Goal: Task Accomplishment & Management: Use online tool/utility

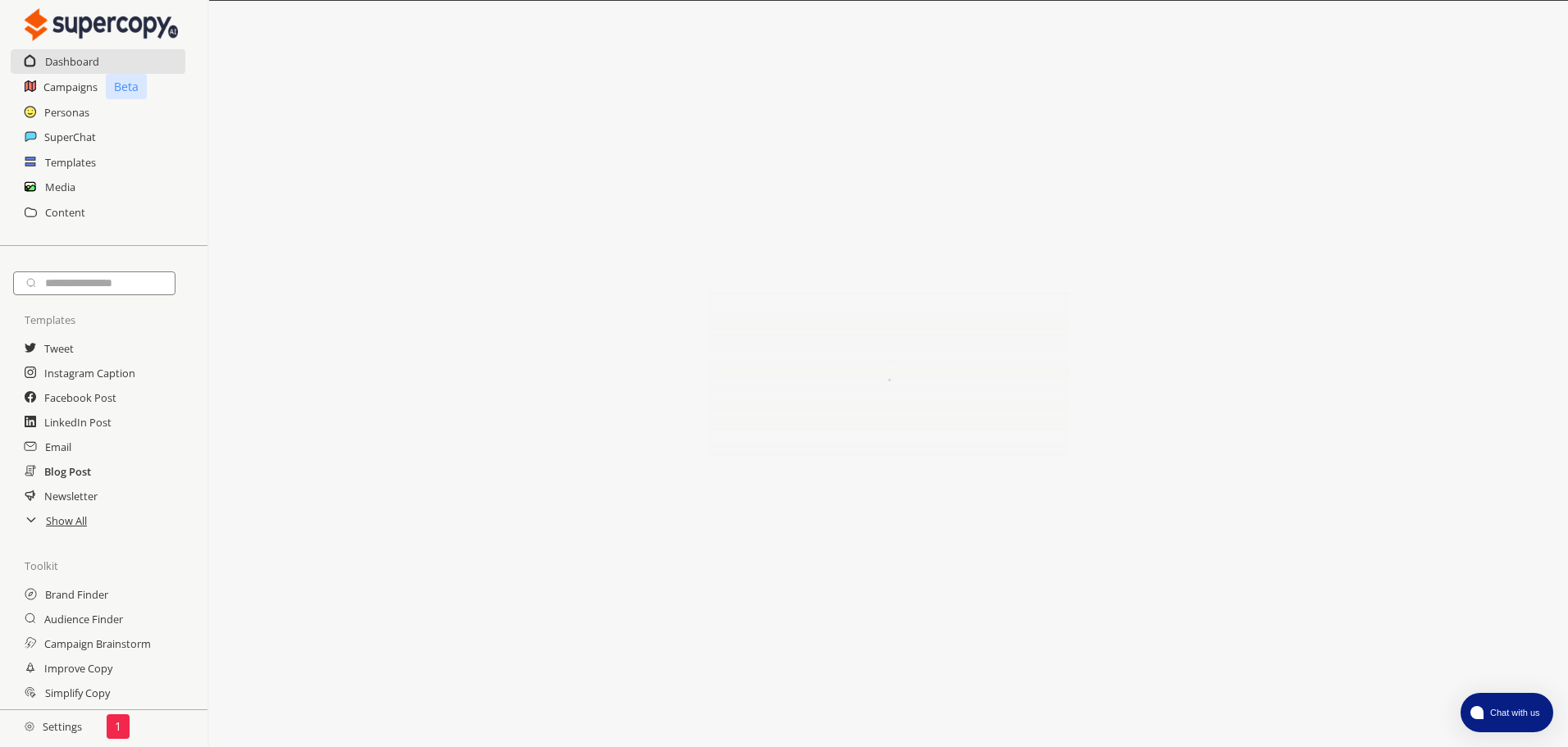
click at [60, 466] on h2 "Blog Post" at bounding box center [67, 471] width 46 height 25
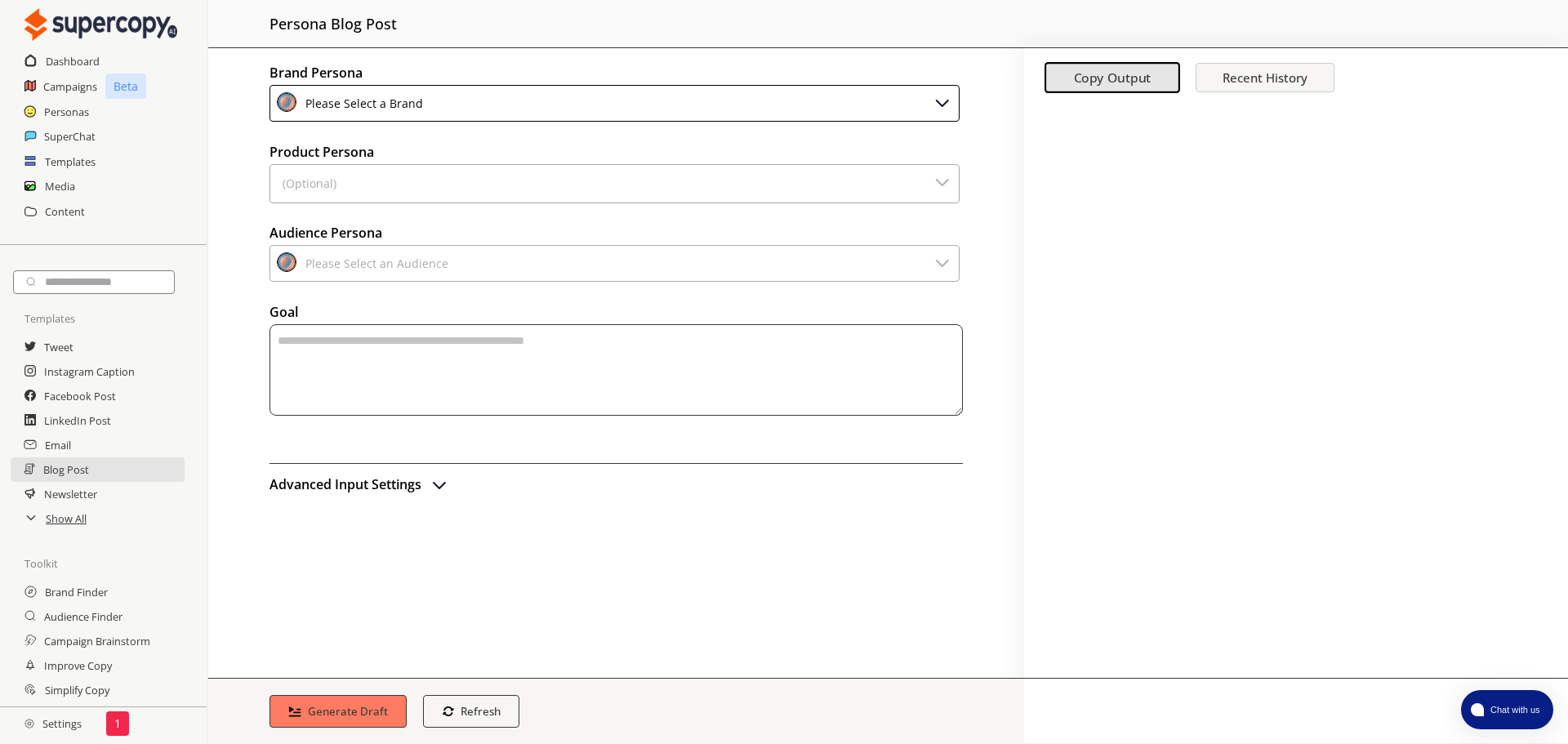
click at [491, 106] on div "Please Select a Brand" at bounding box center [615, 103] width 690 height 37
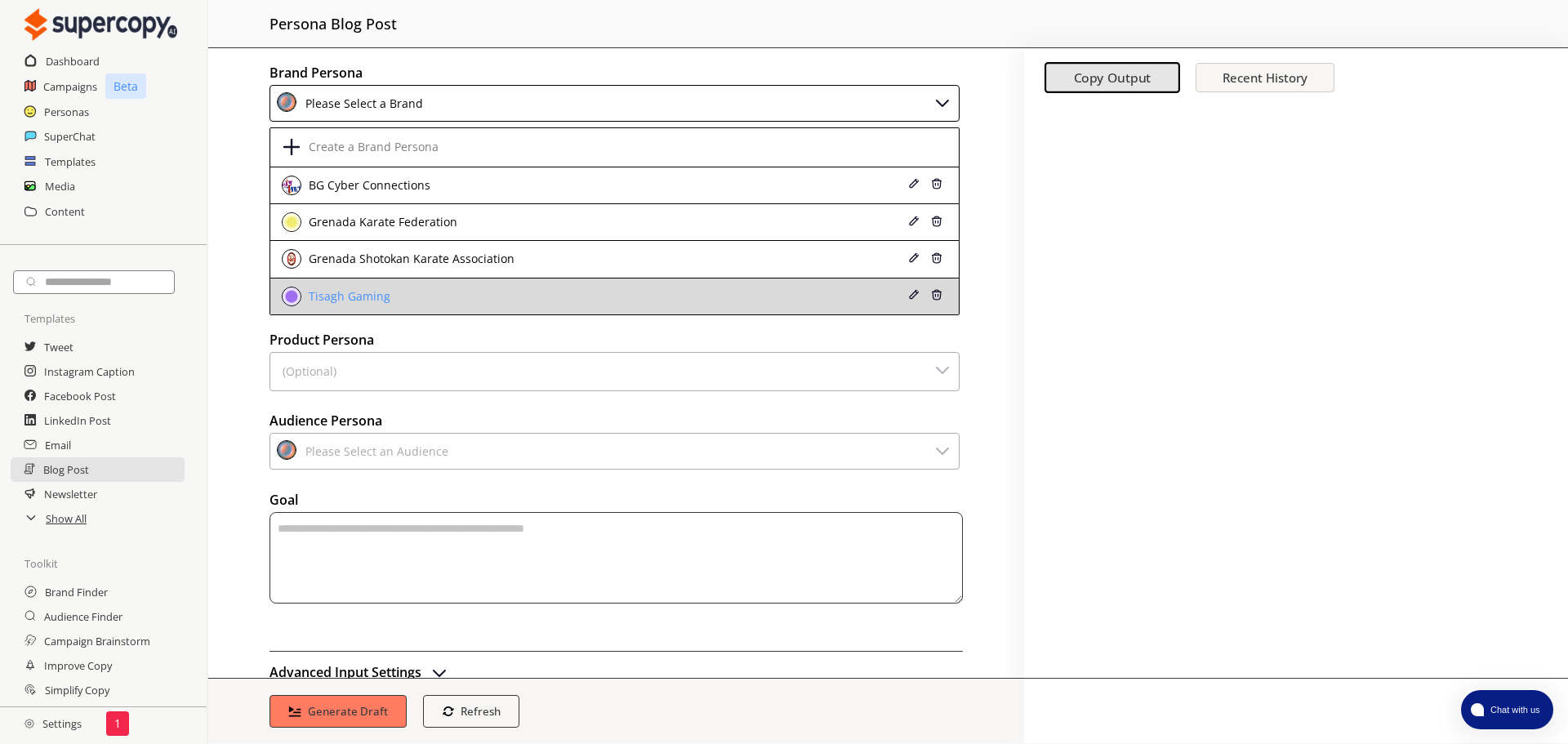
click at [371, 294] on div "Tisagh Gaming" at bounding box center [347, 296] width 86 height 13
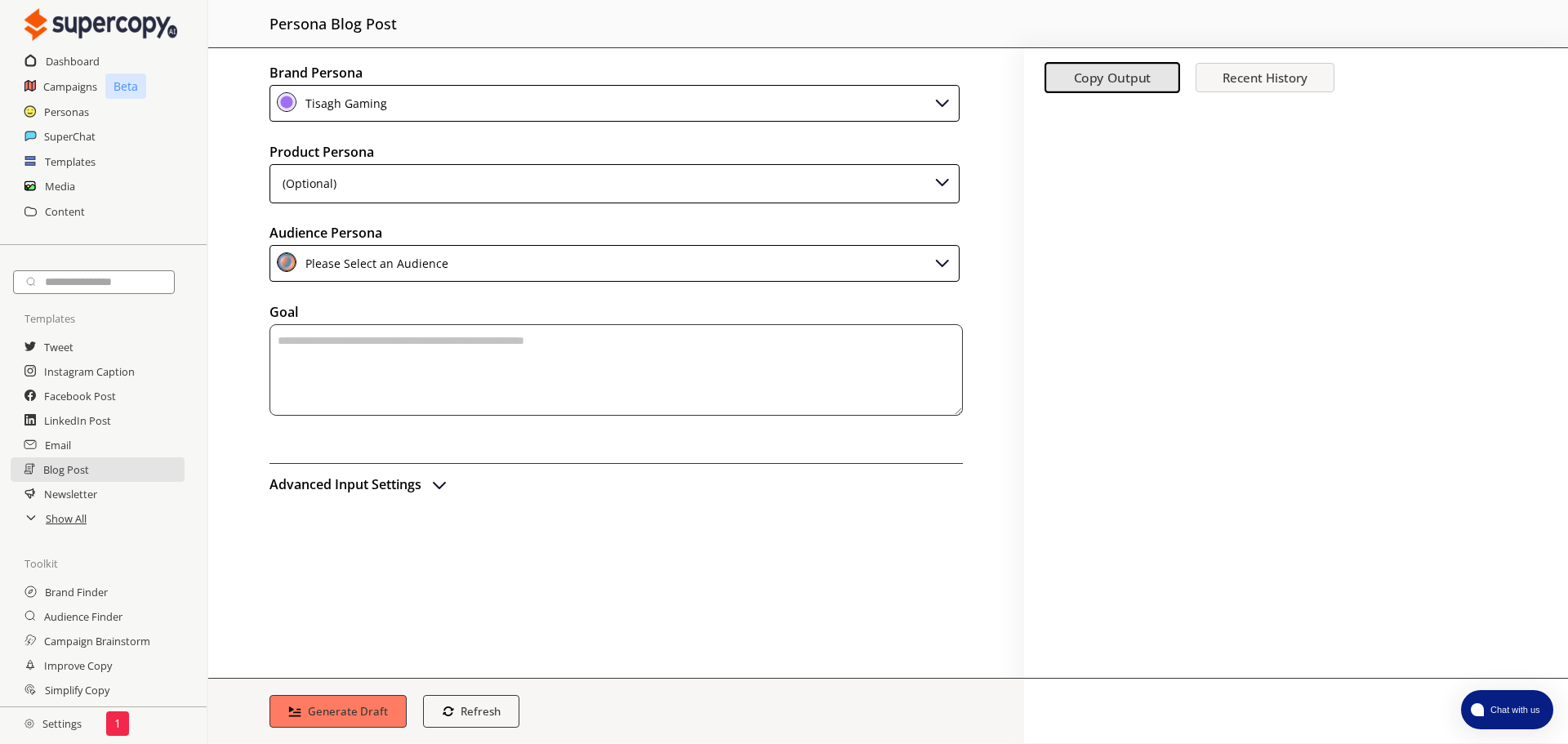
click at [410, 194] on div "(Optional)" at bounding box center [615, 184] width 690 height 40
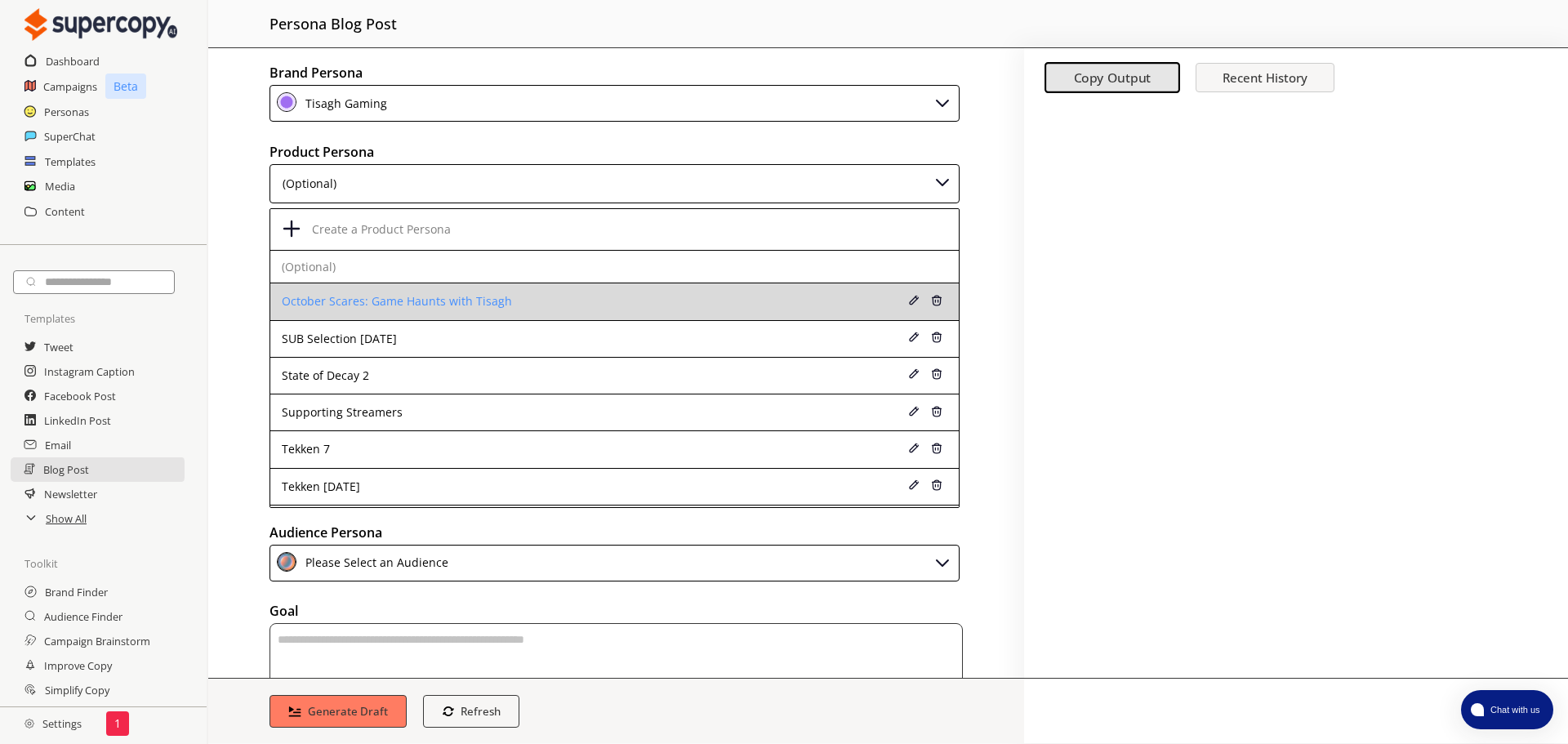
click at [517, 301] on div "October Scares: Game Haunts with Tisagh" at bounding box center [553, 301] width 542 height 13
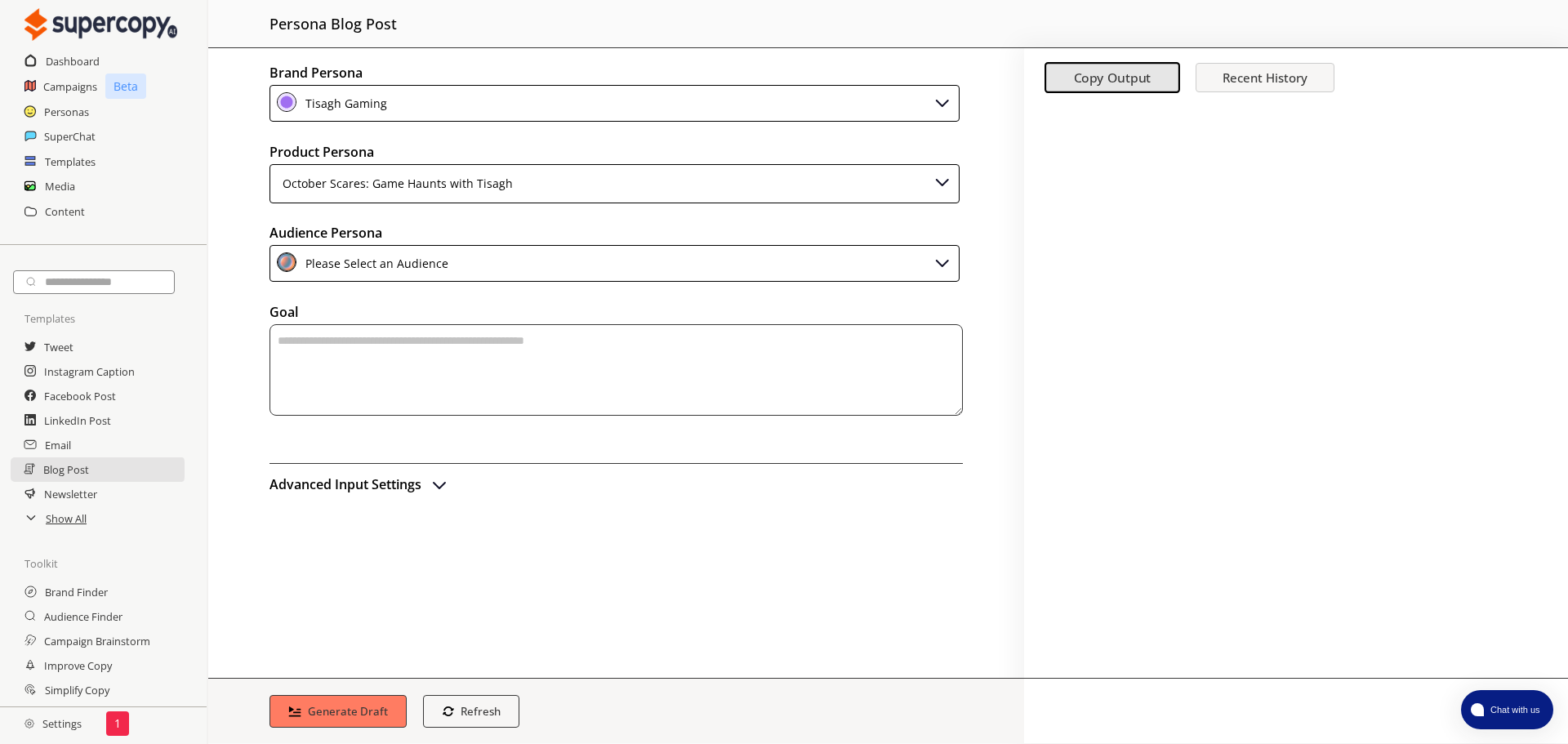
click at [392, 352] on textarea "textarea-textarea" at bounding box center [616, 370] width 693 height 91
paste textarea "**********"
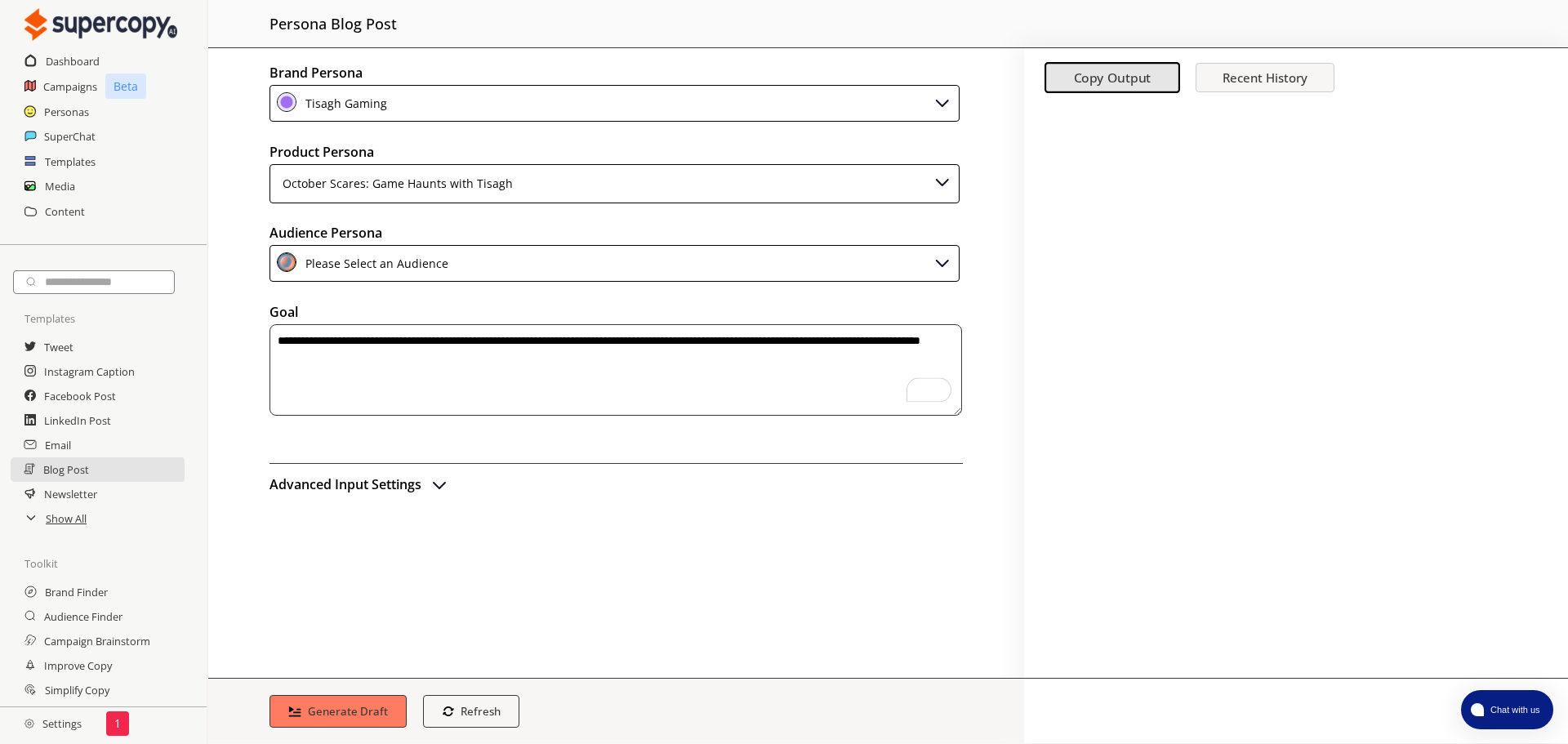
type textarea "**********"
click at [416, 494] on h2 "Advanced Input Settings" at bounding box center [346, 484] width 152 height 24
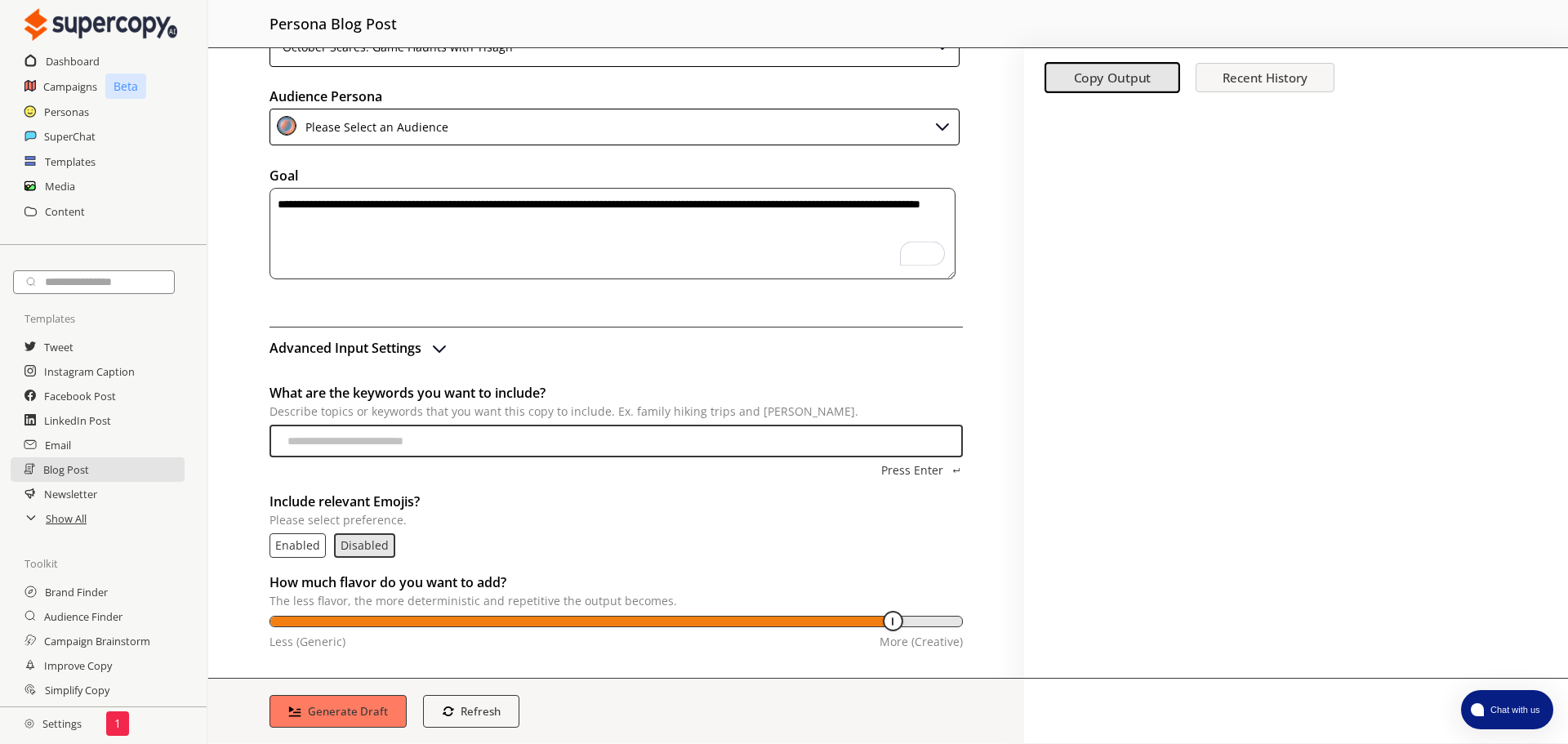
scroll to position [147, 0]
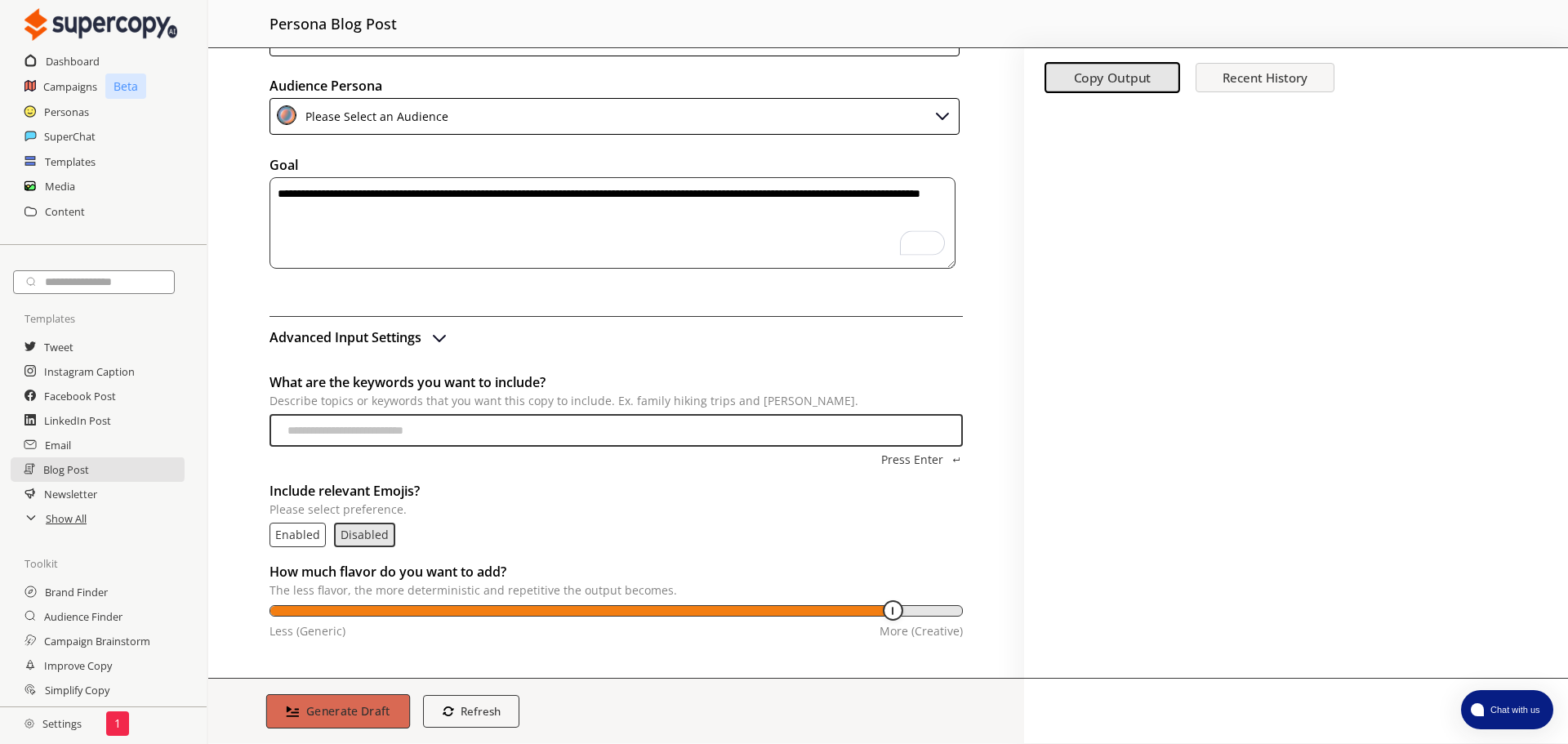
click at [337, 705] on b "Generate Draft" at bounding box center [348, 711] width 84 height 15
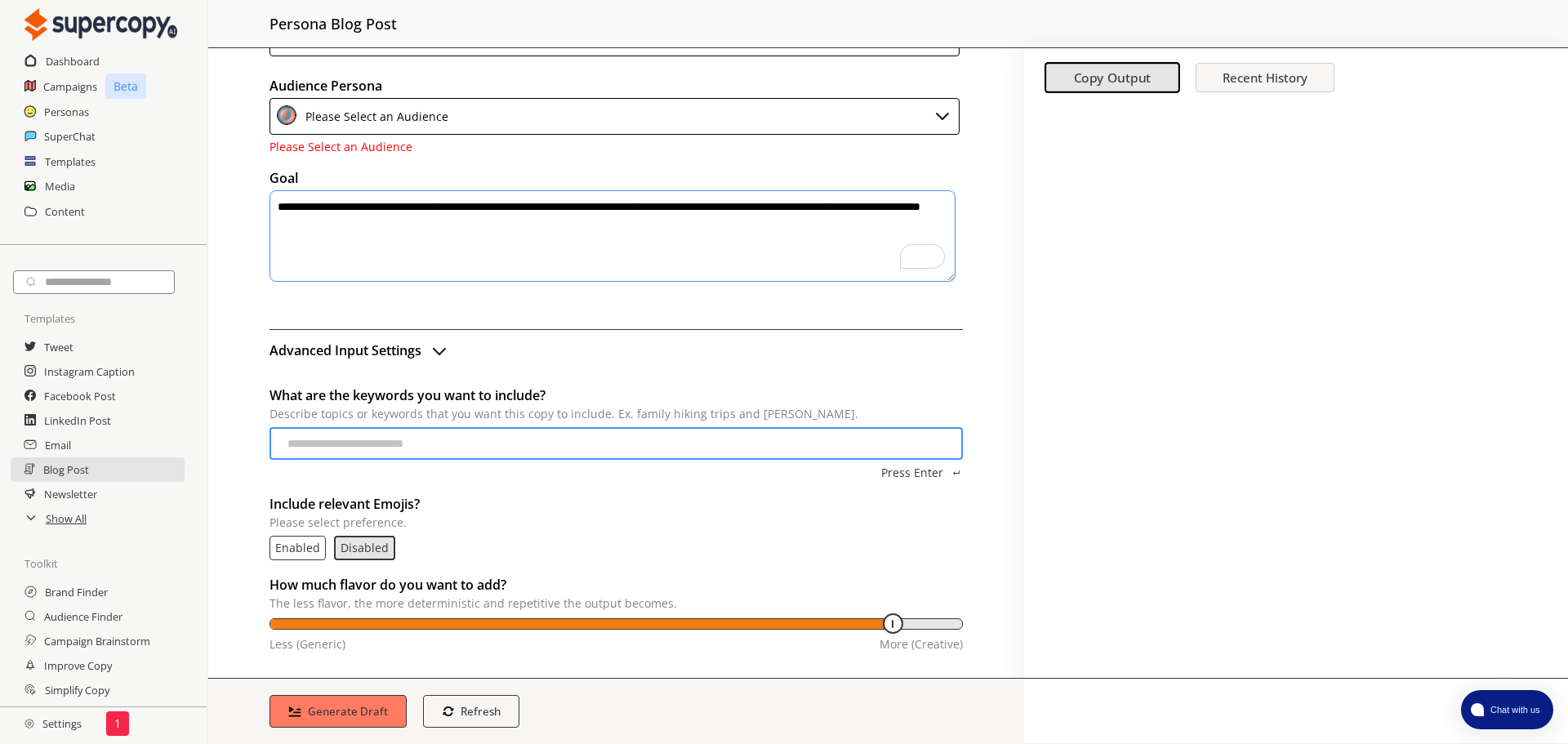
click at [445, 118] on div "Please Select an Audience" at bounding box center [615, 116] width 690 height 37
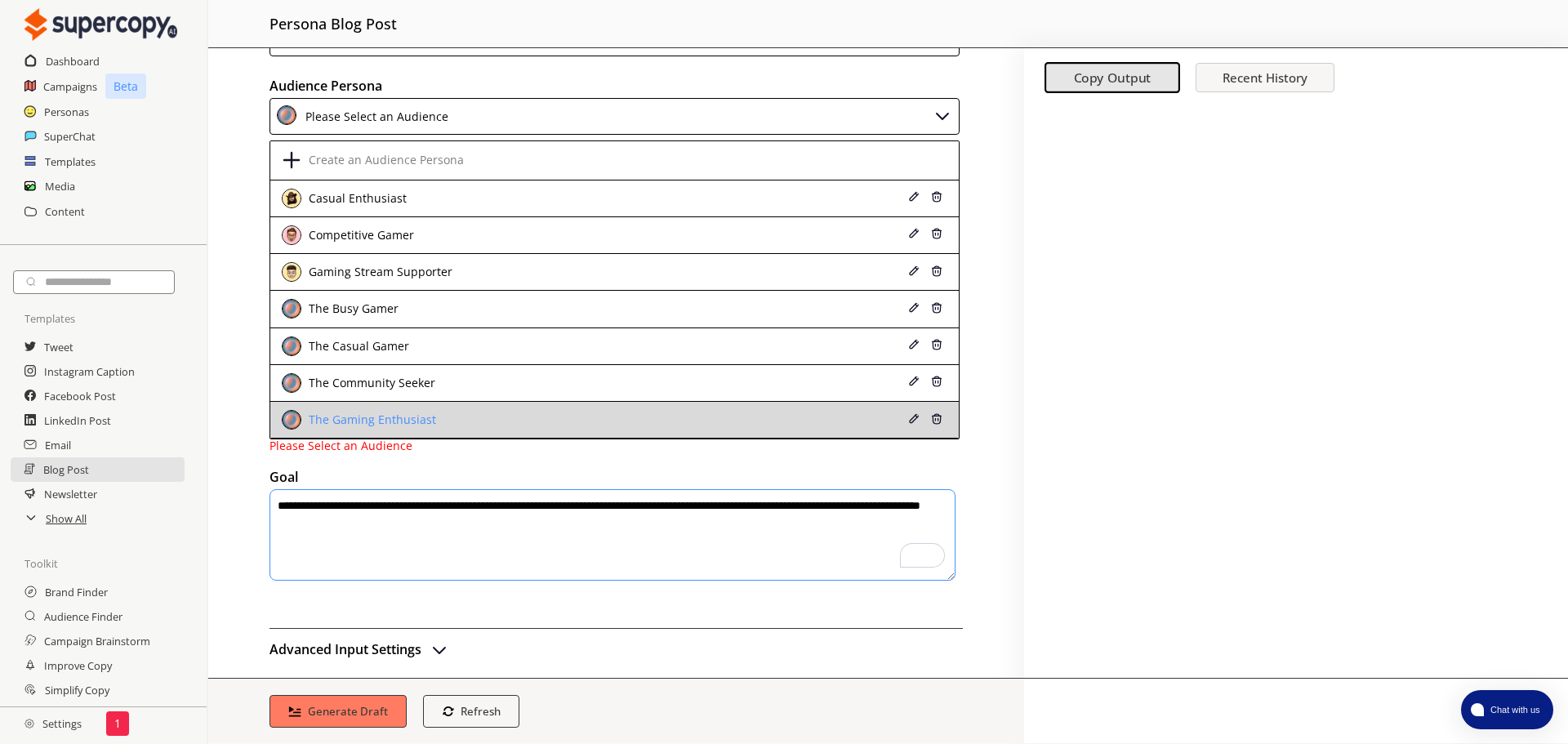
click at [413, 425] on div "The Gaming Enthusiast" at bounding box center [371, 419] width 132 height 13
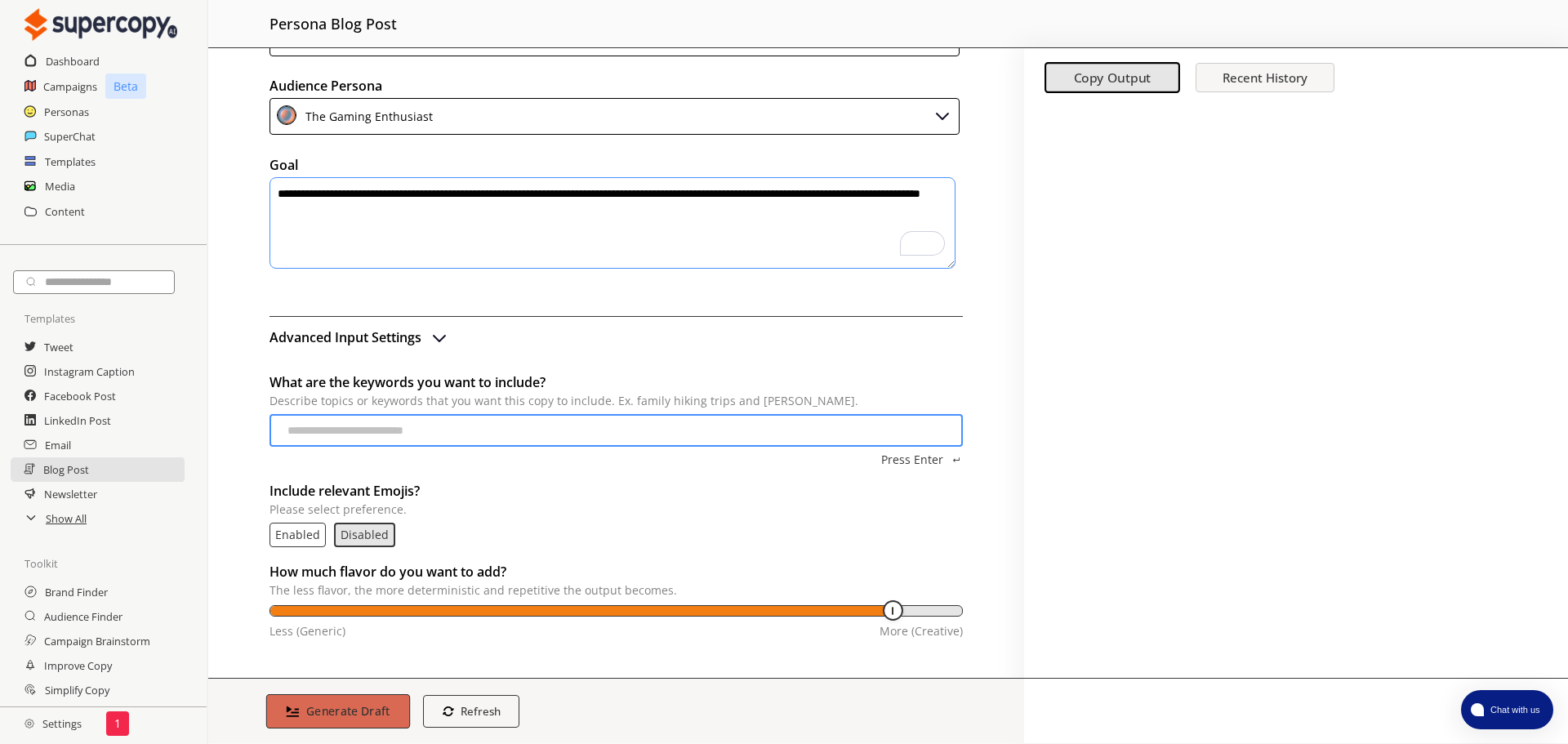
click at [379, 704] on b "Generate Draft" at bounding box center [348, 711] width 84 height 15
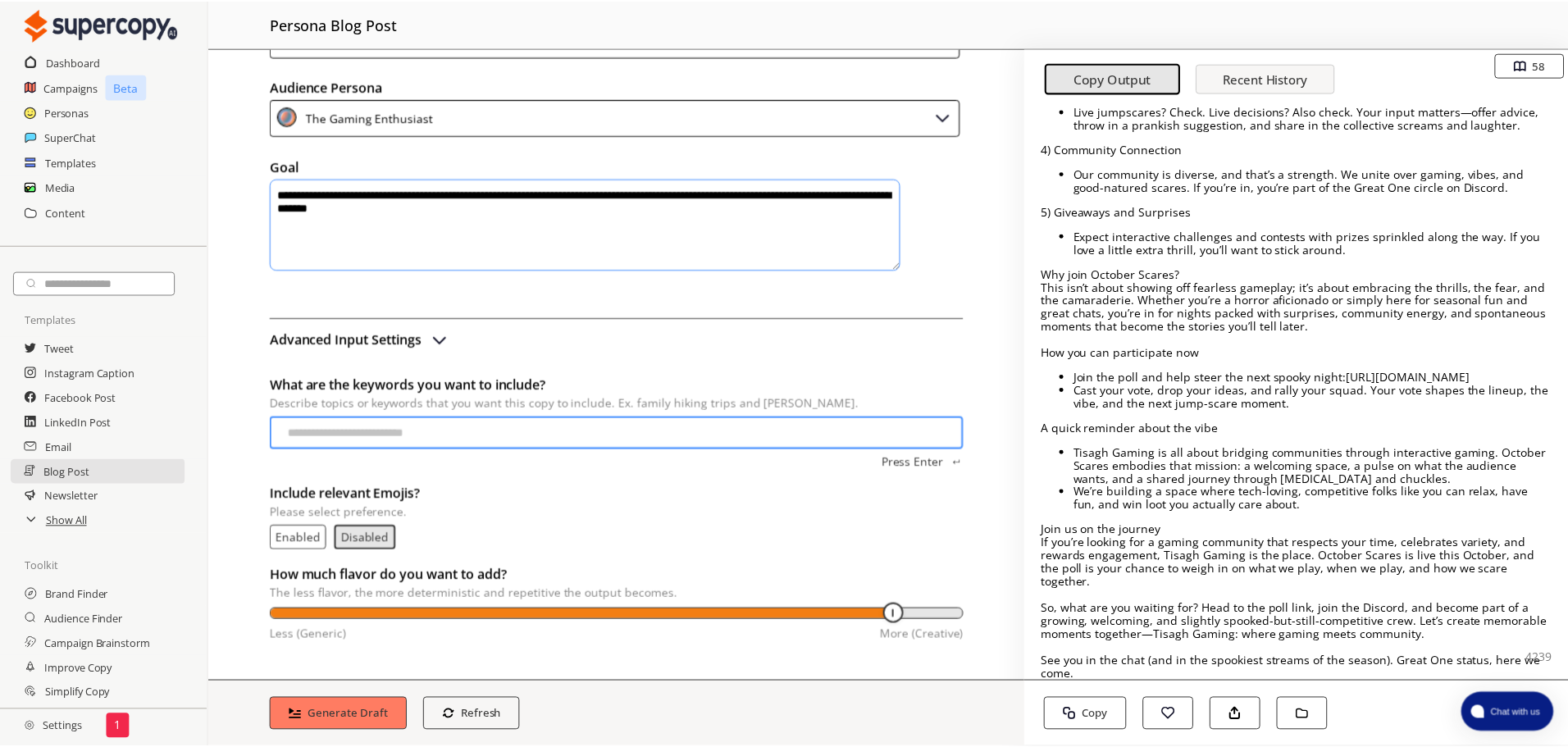
scroll to position [518, 0]
click at [844, 196] on textarea "**********" at bounding box center [588, 223] width 633 height 92
click at [72, 514] on h2 "Show All" at bounding box center [67, 520] width 43 height 25
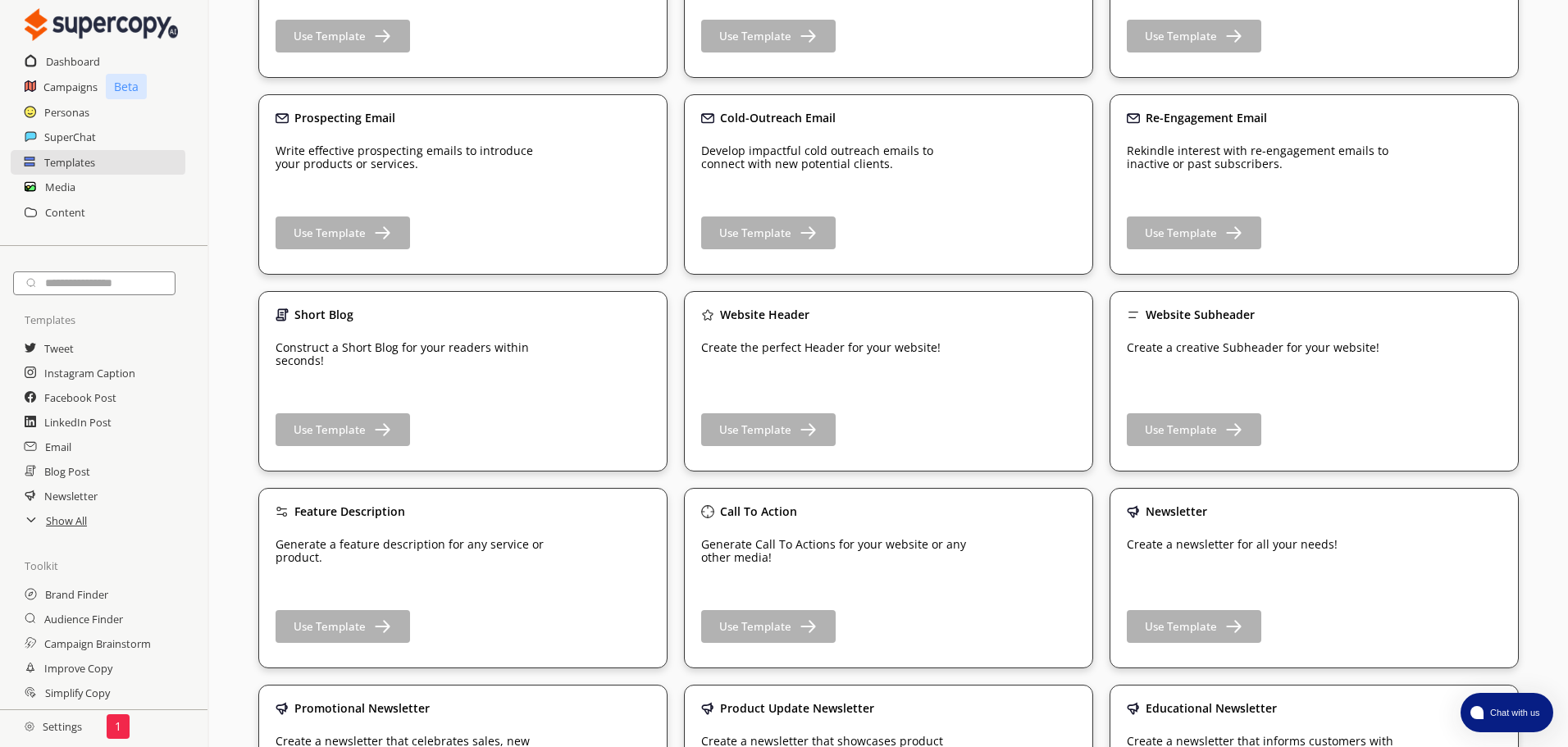
scroll to position [656, 0]
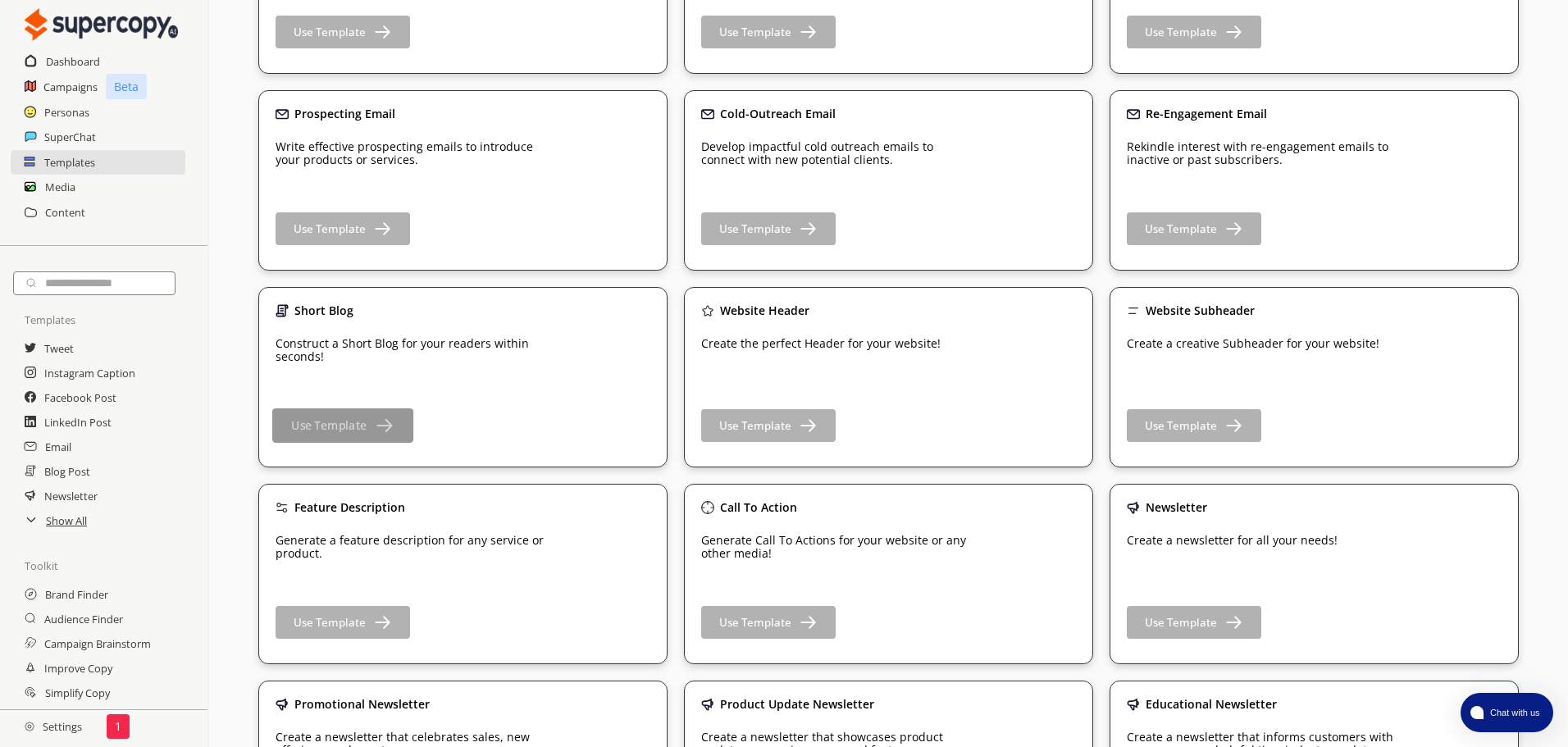
click at [366, 420] on b "Use Template" at bounding box center [329, 426] width 76 height 15
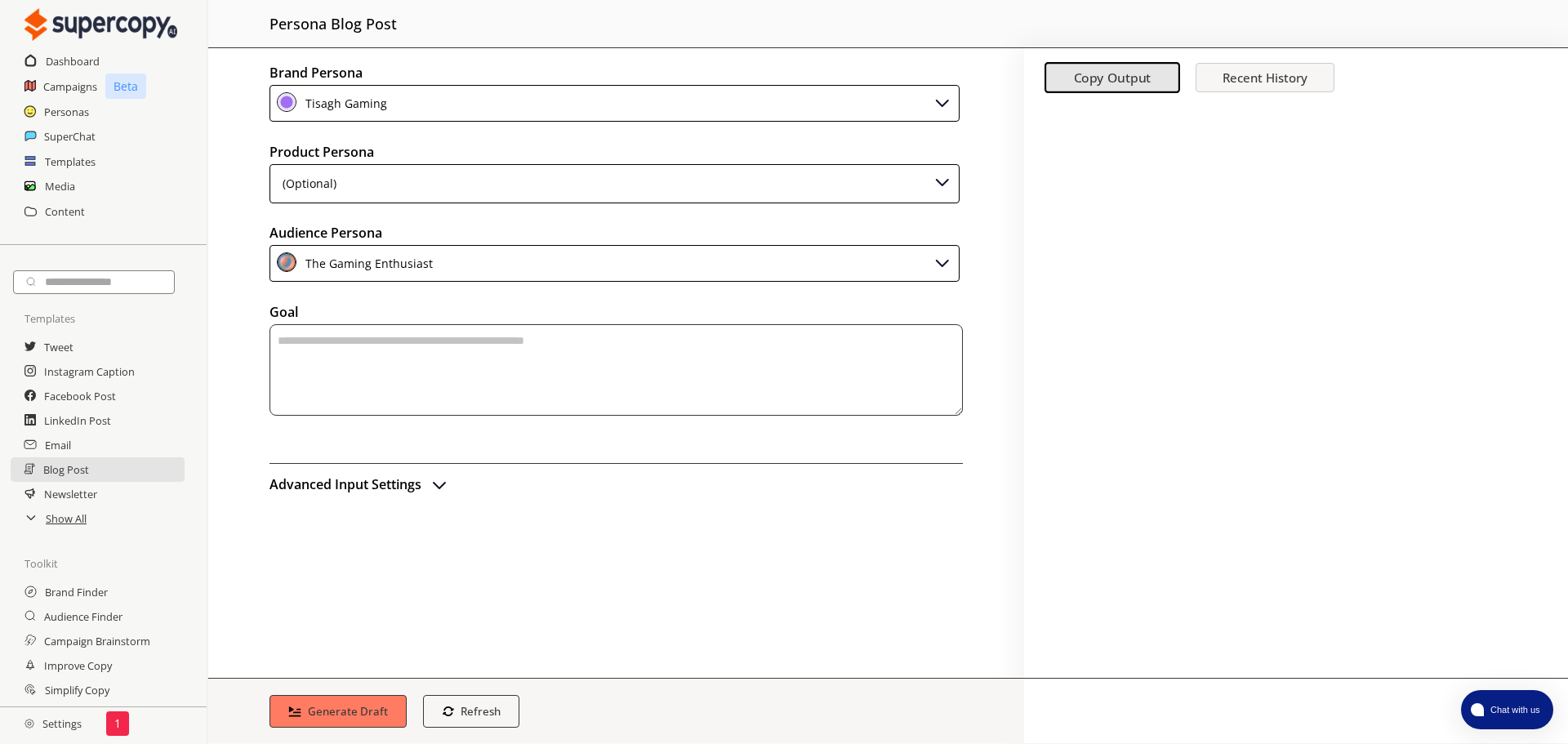
click at [442, 183] on div "(Optional)" at bounding box center [615, 184] width 690 height 40
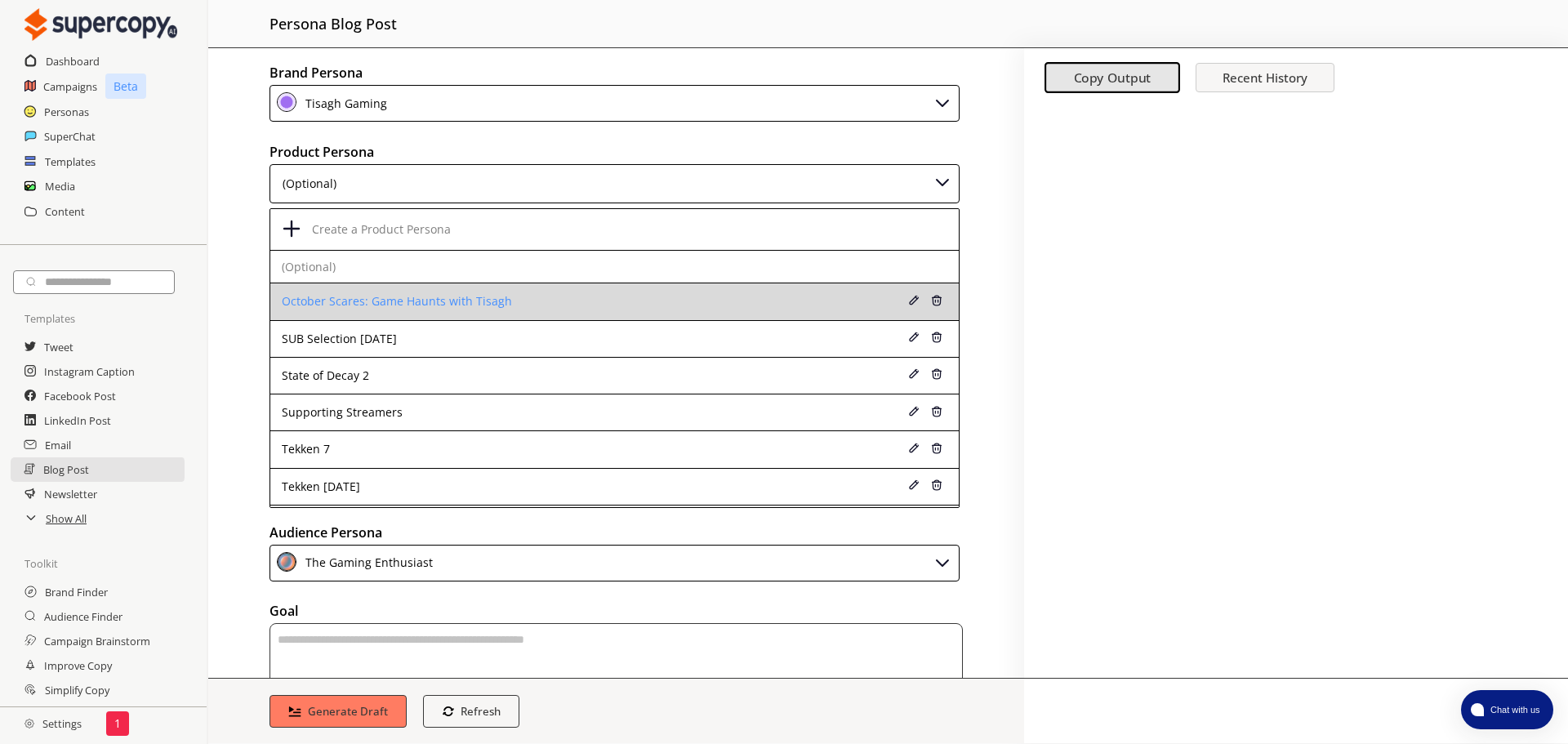
click at [904, 298] on div at bounding box center [913, 301] width 20 height 22
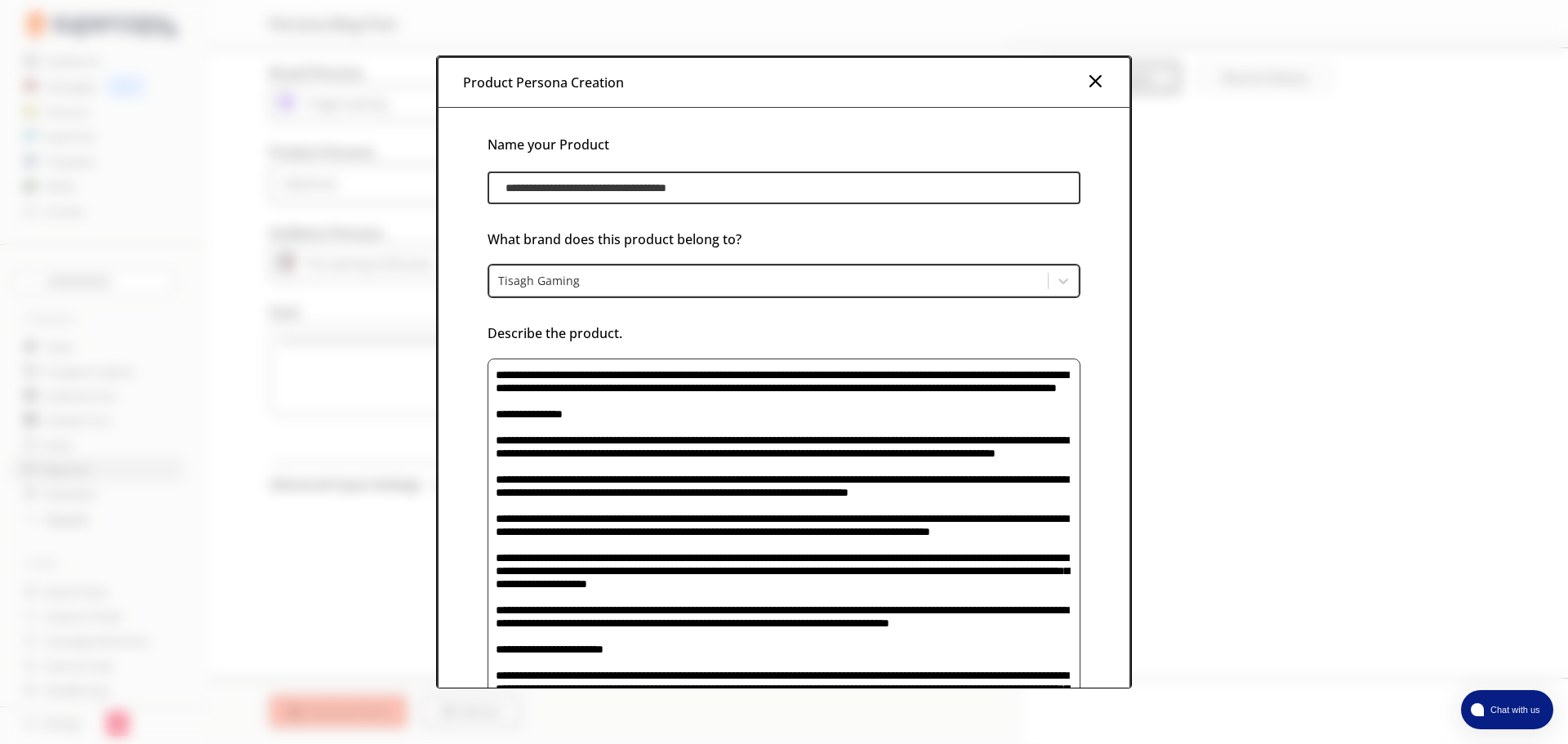
drag, startPoint x: 1077, startPoint y: 508, endPoint x: 1086, endPoint y: 783, distance: 275.1
click at [1086, 743] on html "**********" at bounding box center [784, 372] width 1568 height 744
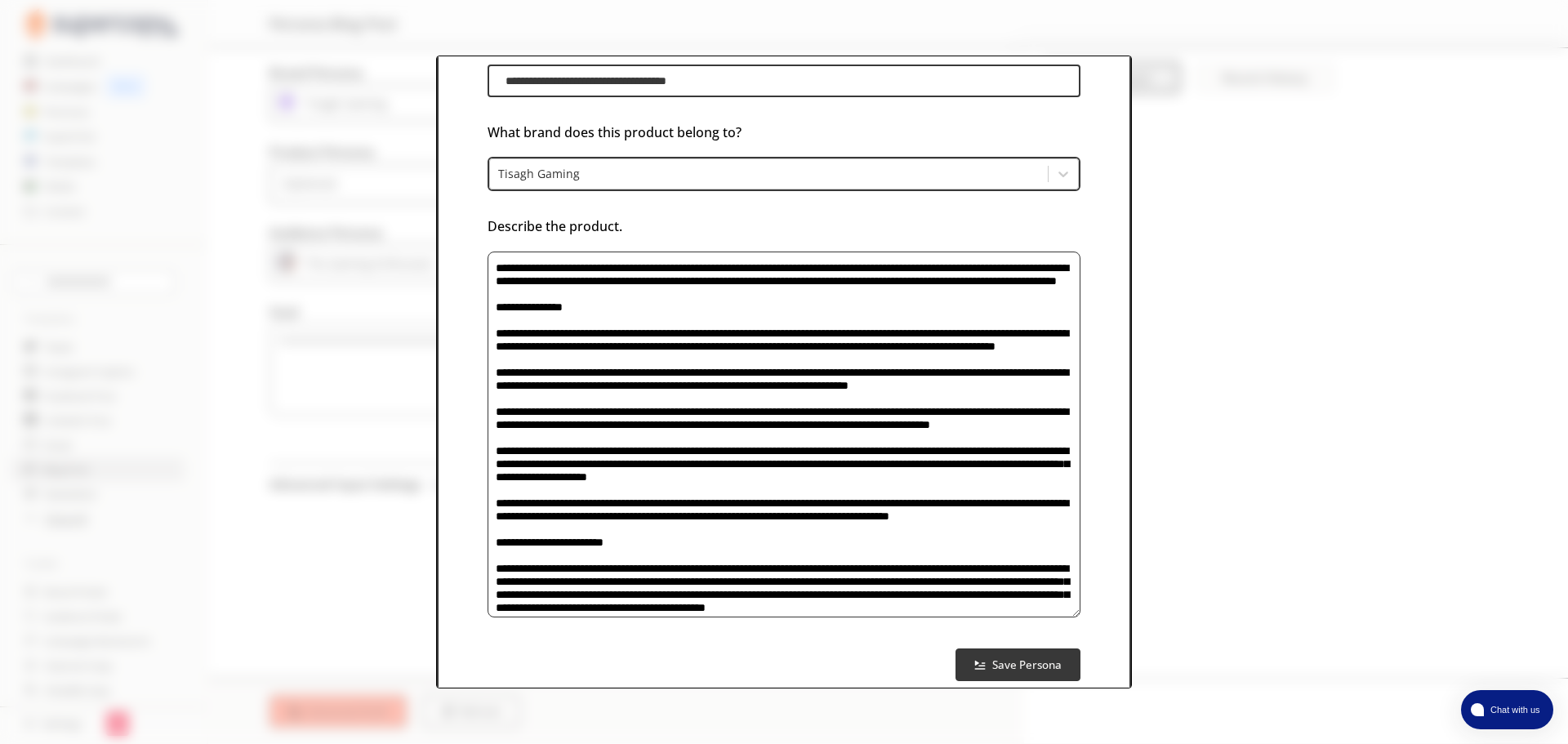
scroll to position [143, 0]
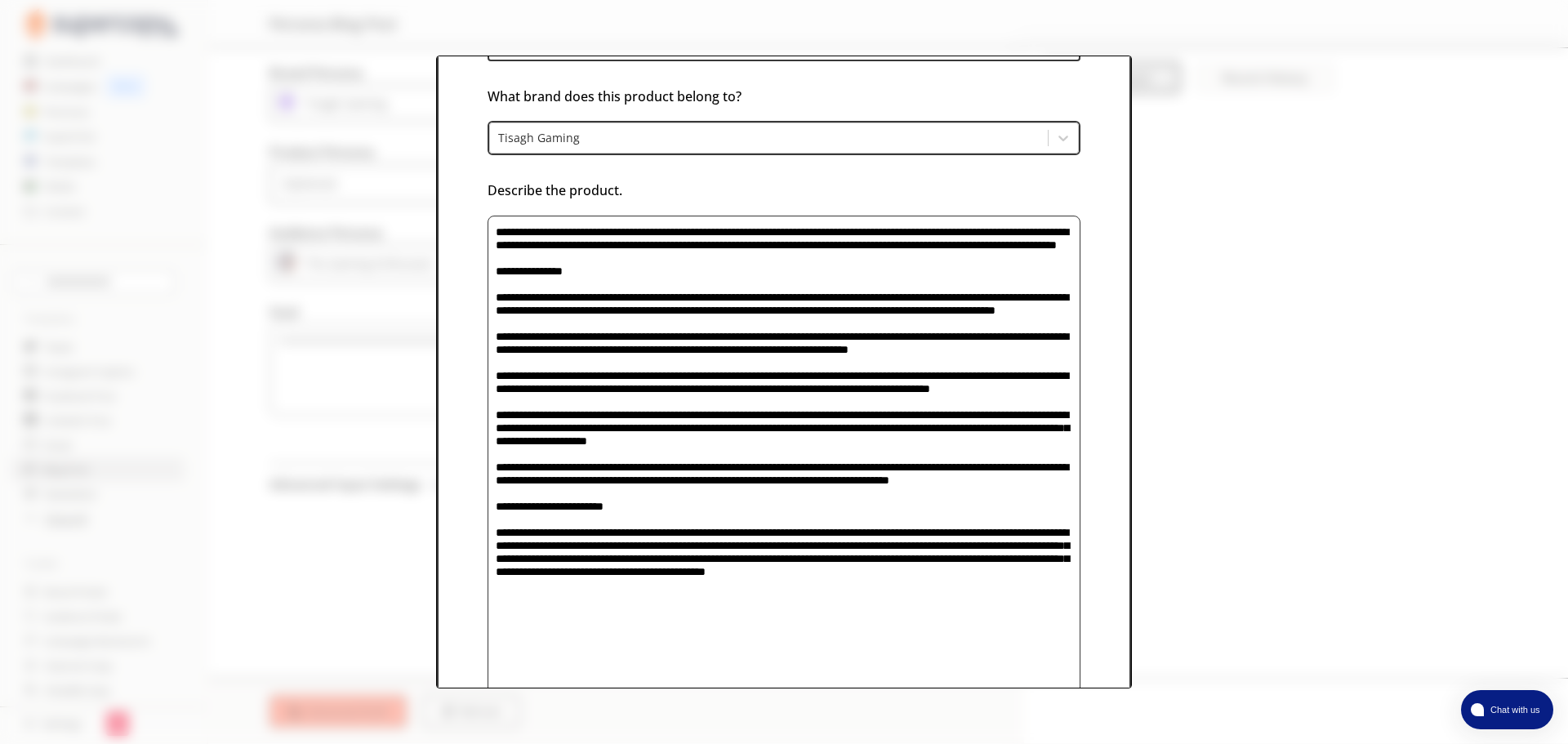
drag, startPoint x: 1069, startPoint y: 578, endPoint x: 1051, endPoint y: 783, distance: 205.8
click at [1051, 743] on html "**********" at bounding box center [784, 372] width 1568 height 744
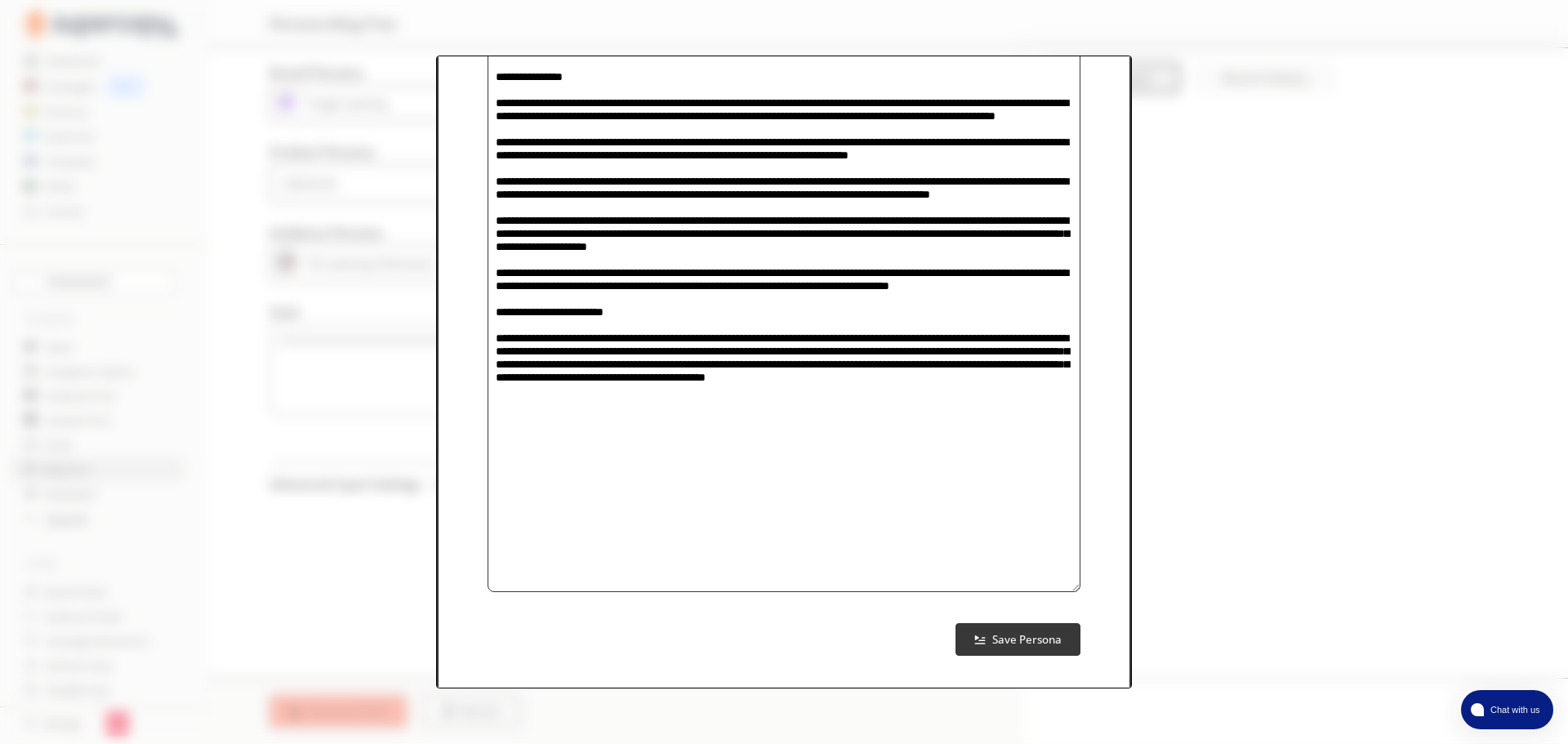
scroll to position [348, 0]
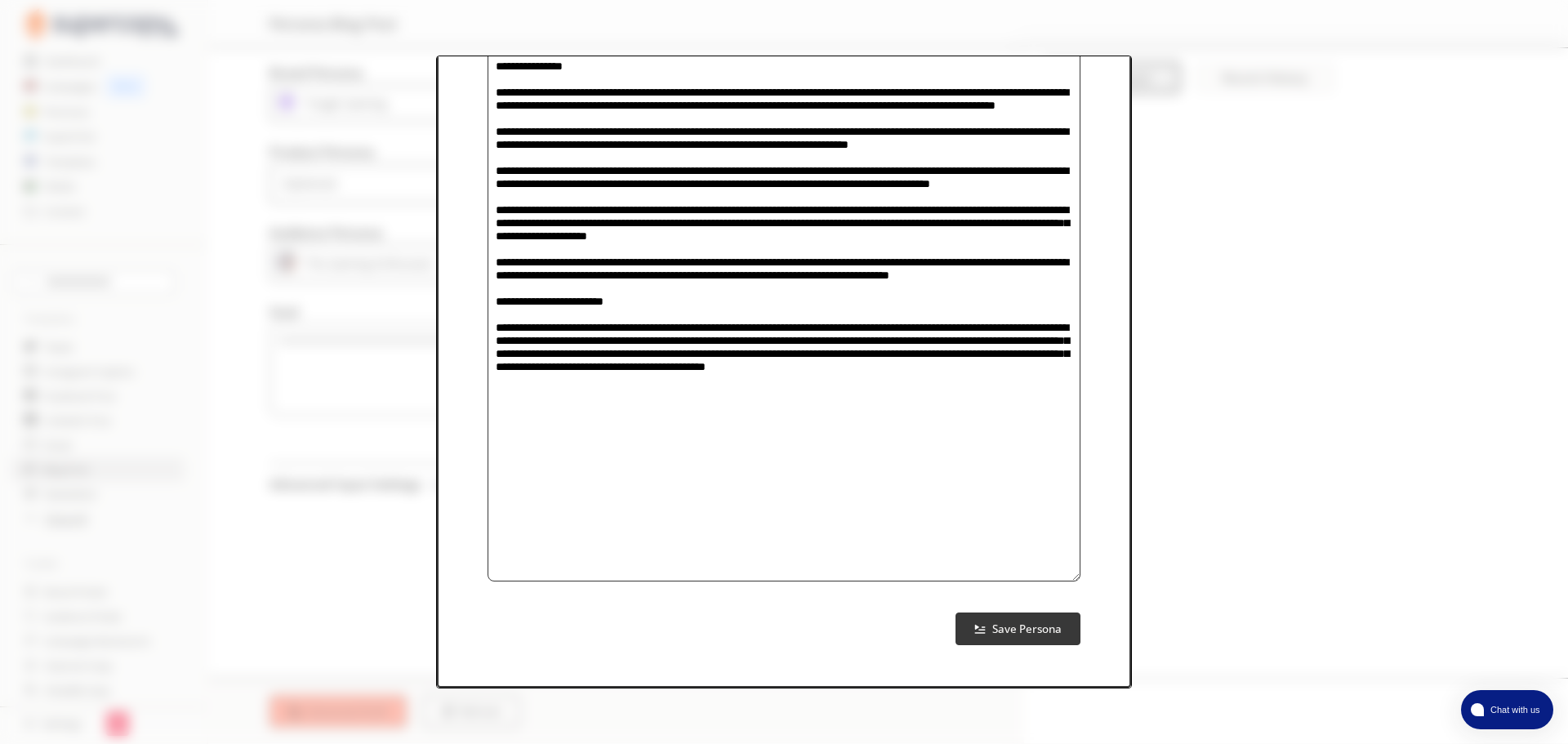
click at [875, 514] on textarea "product-persona-input-textarea" at bounding box center [784, 295] width 593 height 571
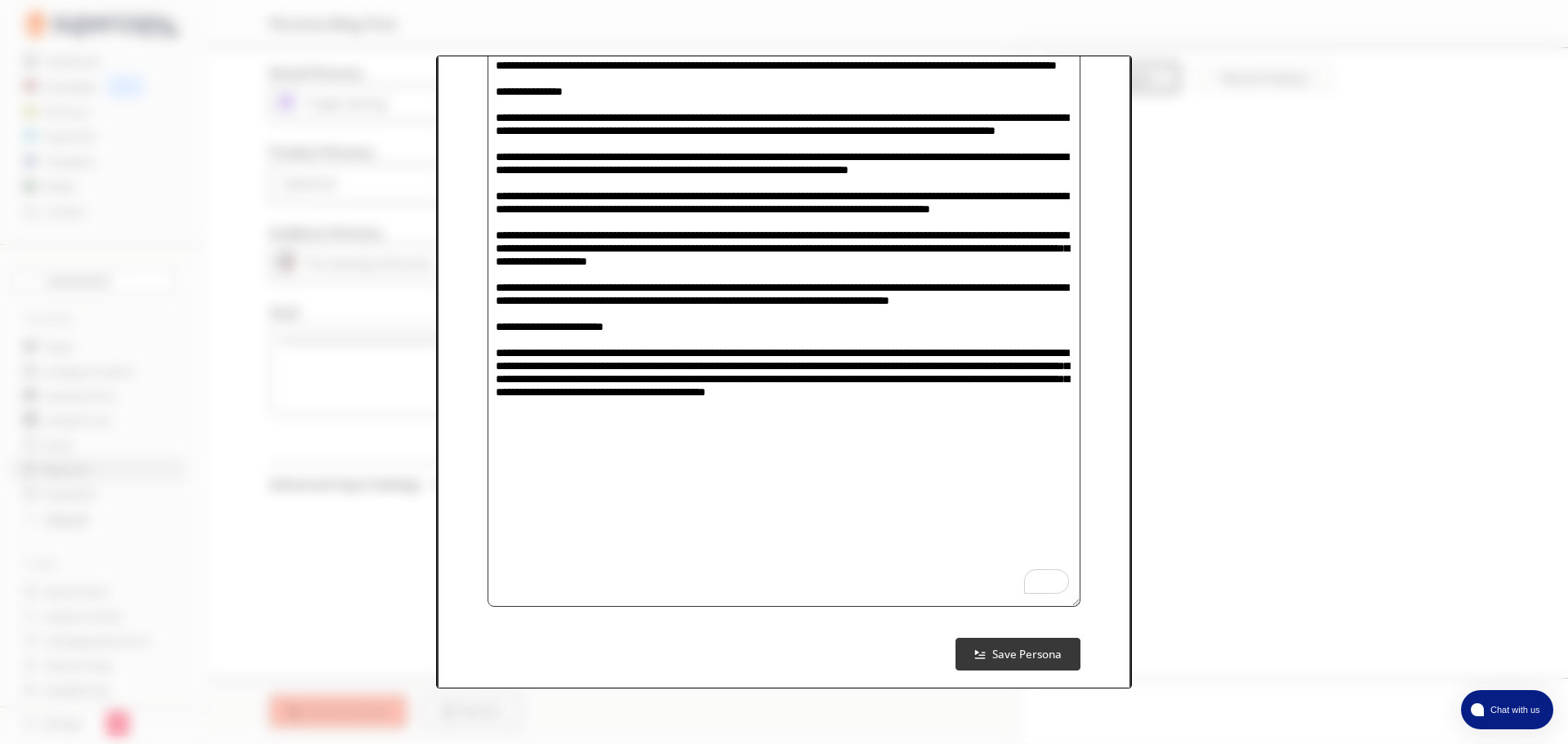
scroll to position [309, 0]
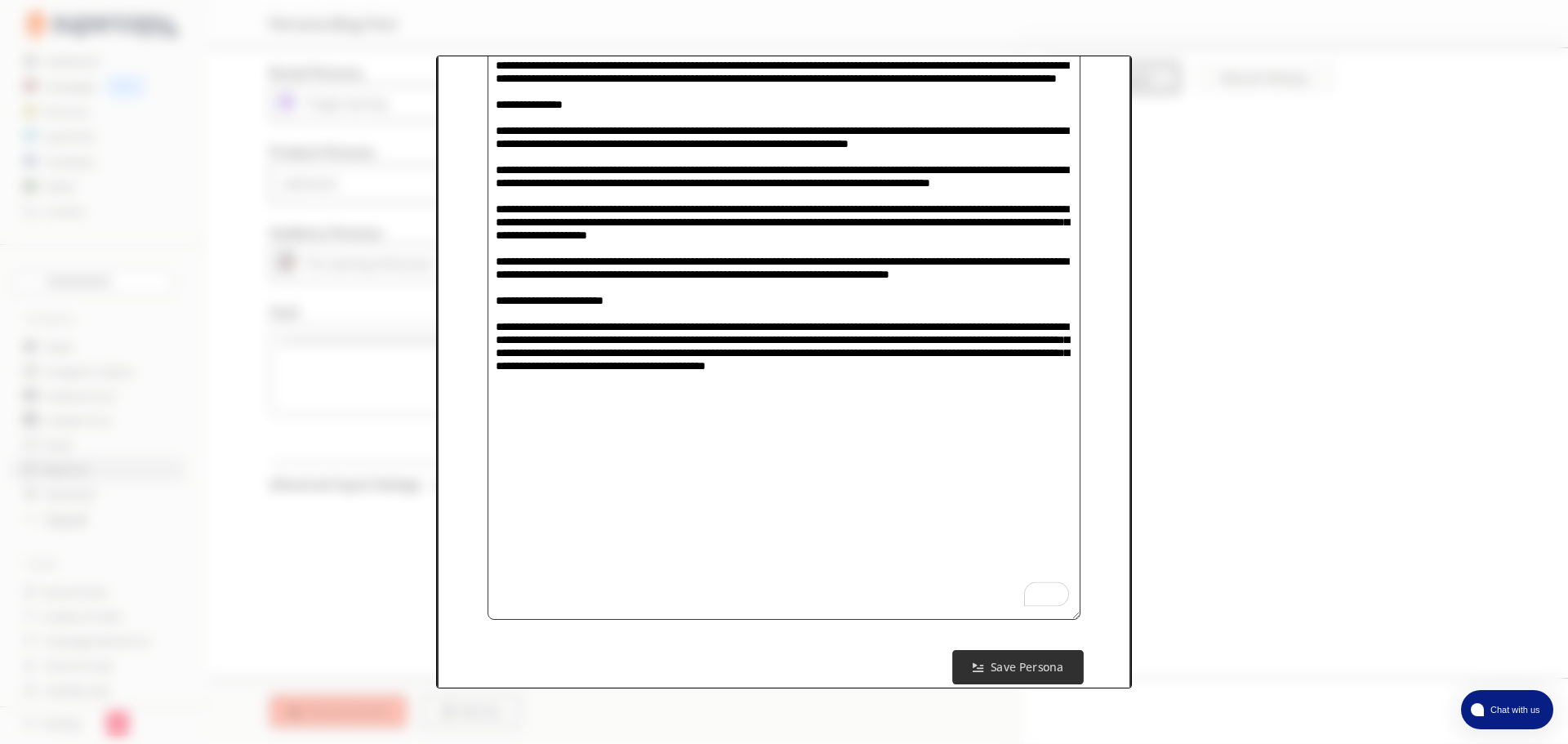
type textarea "**********"
click at [1018, 681] on button "Save Persona" at bounding box center [1018, 667] width 131 height 34
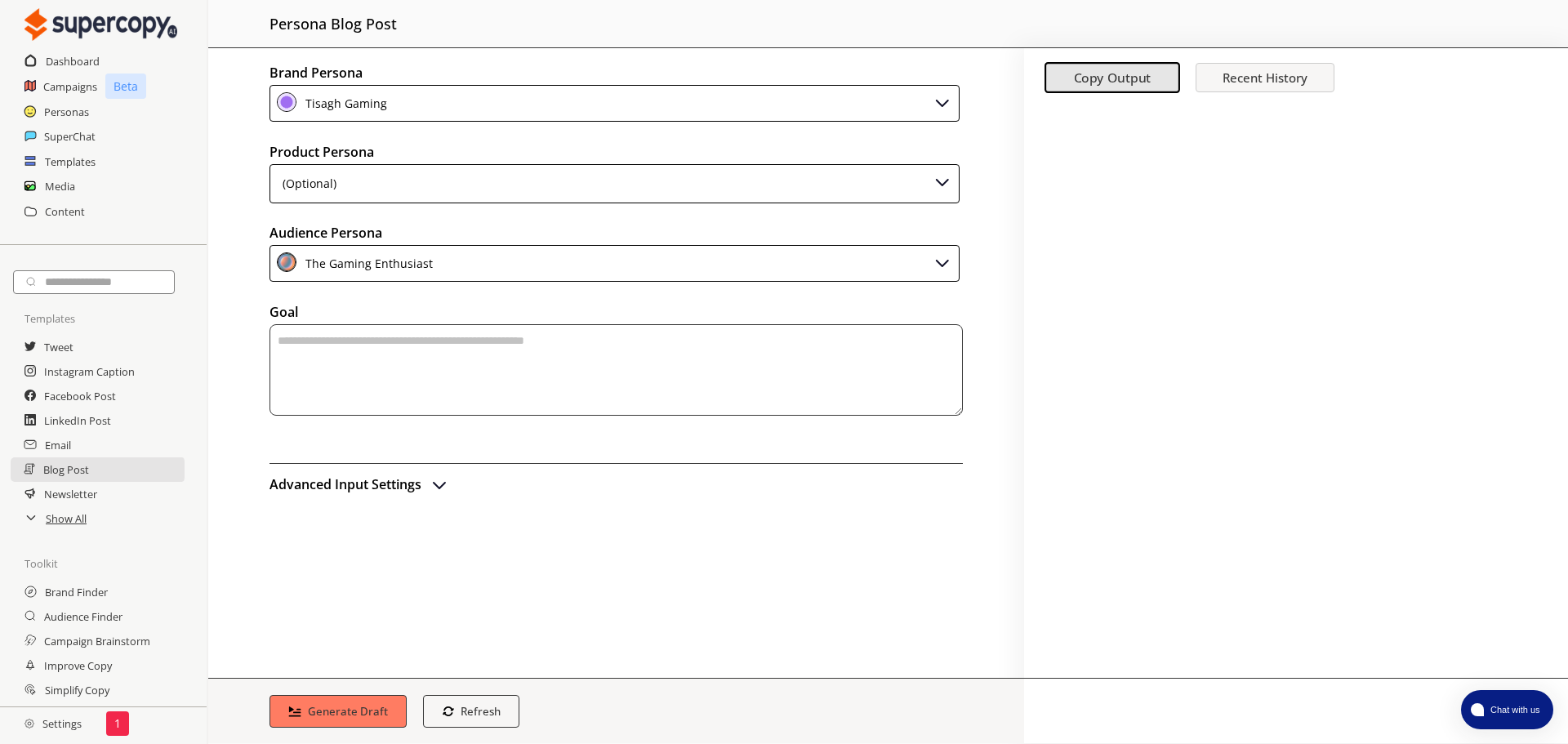
click at [422, 174] on div "(Optional)" at bounding box center [615, 184] width 690 height 40
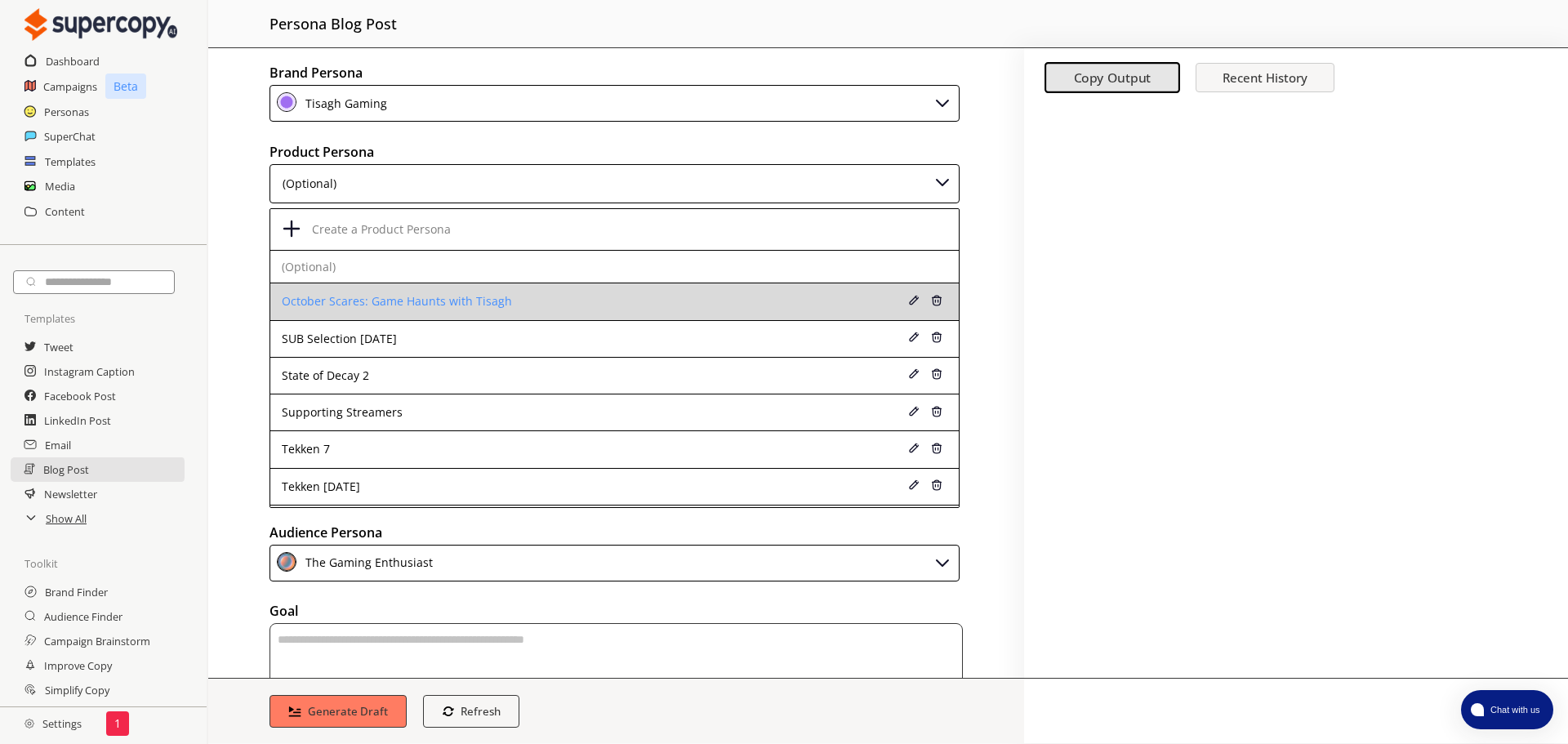
click at [343, 295] on div "October Scares: Game Haunts with Tisagh" at bounding box center [553, 301] width 542 height 13
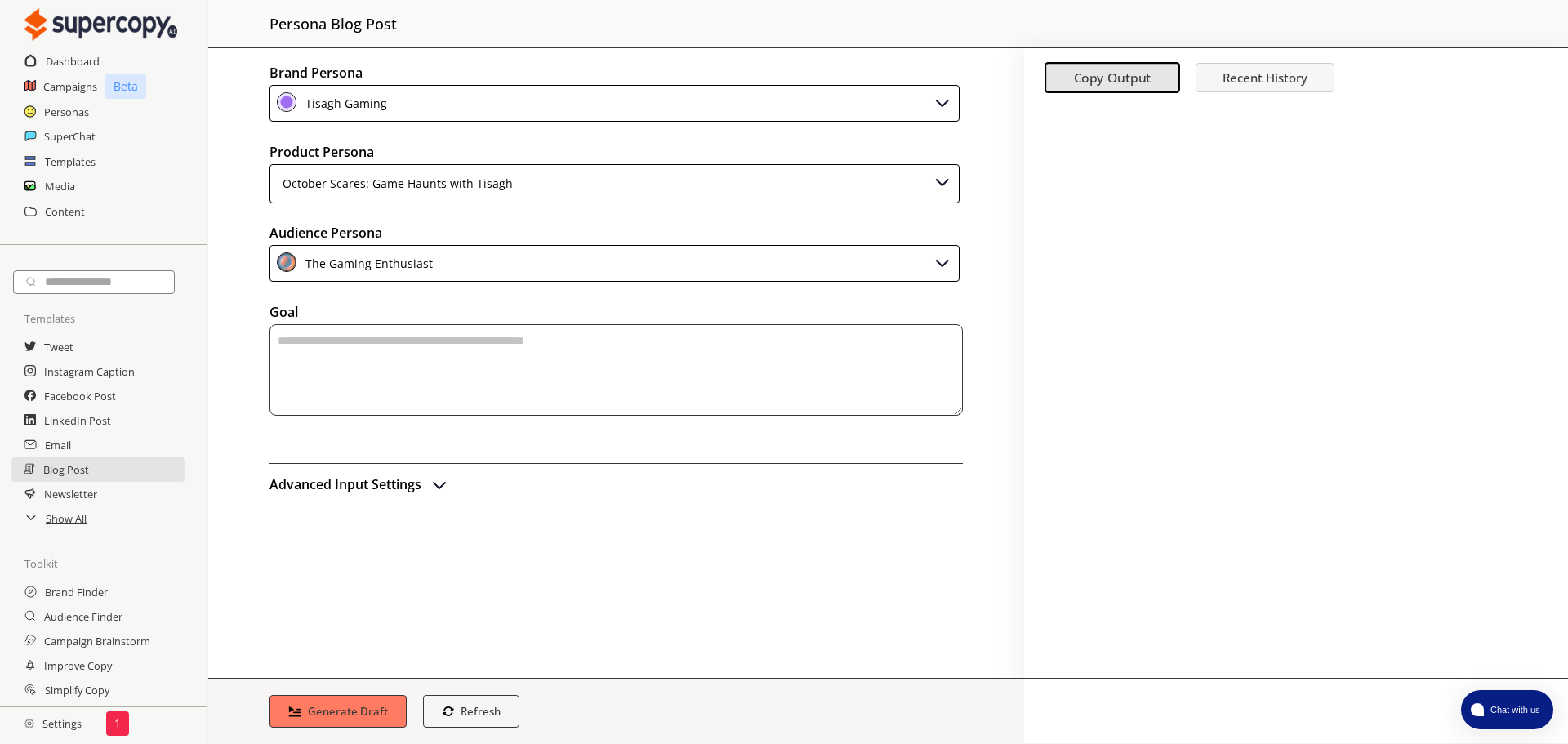
click at [390, 384] on textarea "textarea-textarea" at bounding box center [616, 370] width 693 height 91
paste textarea "**********"
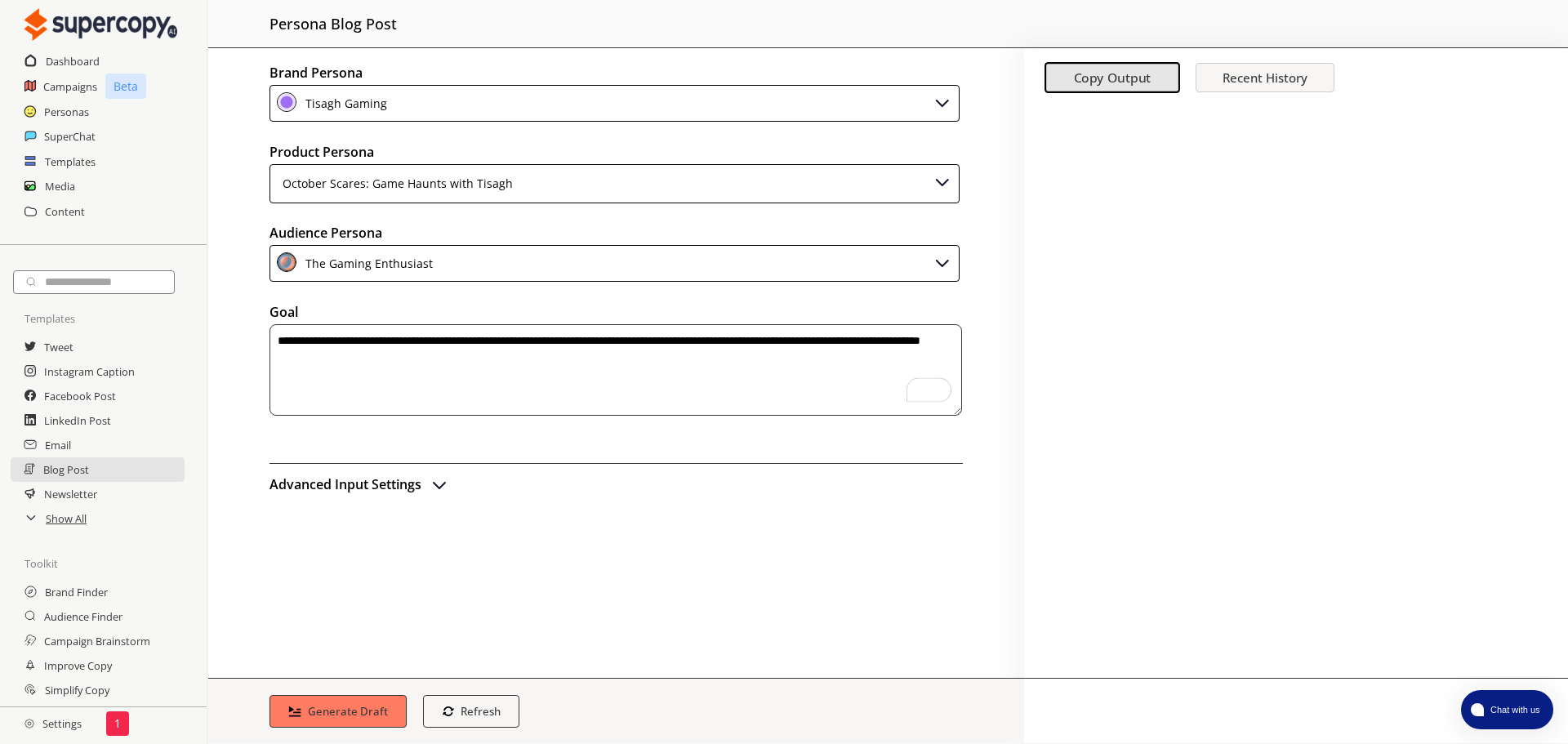
click at [364, 339] on textarea "**********" at bounding box center [616, 370] width 692 height 91
type textarea "**********"
click at [326, 704] on b "Generate Draft" at bounding box center [348, 711] width 84 height 15
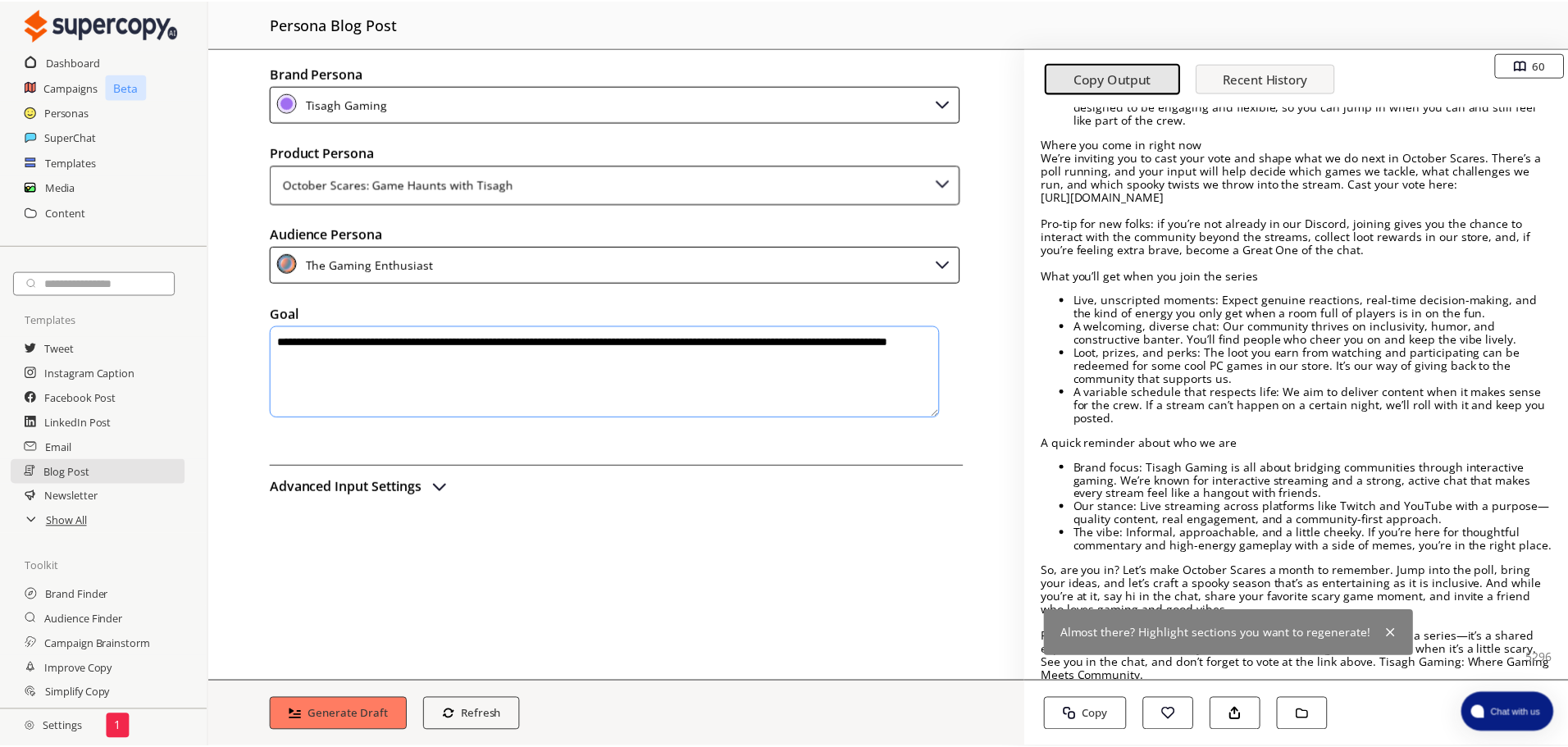
scroll to position [544, 0]
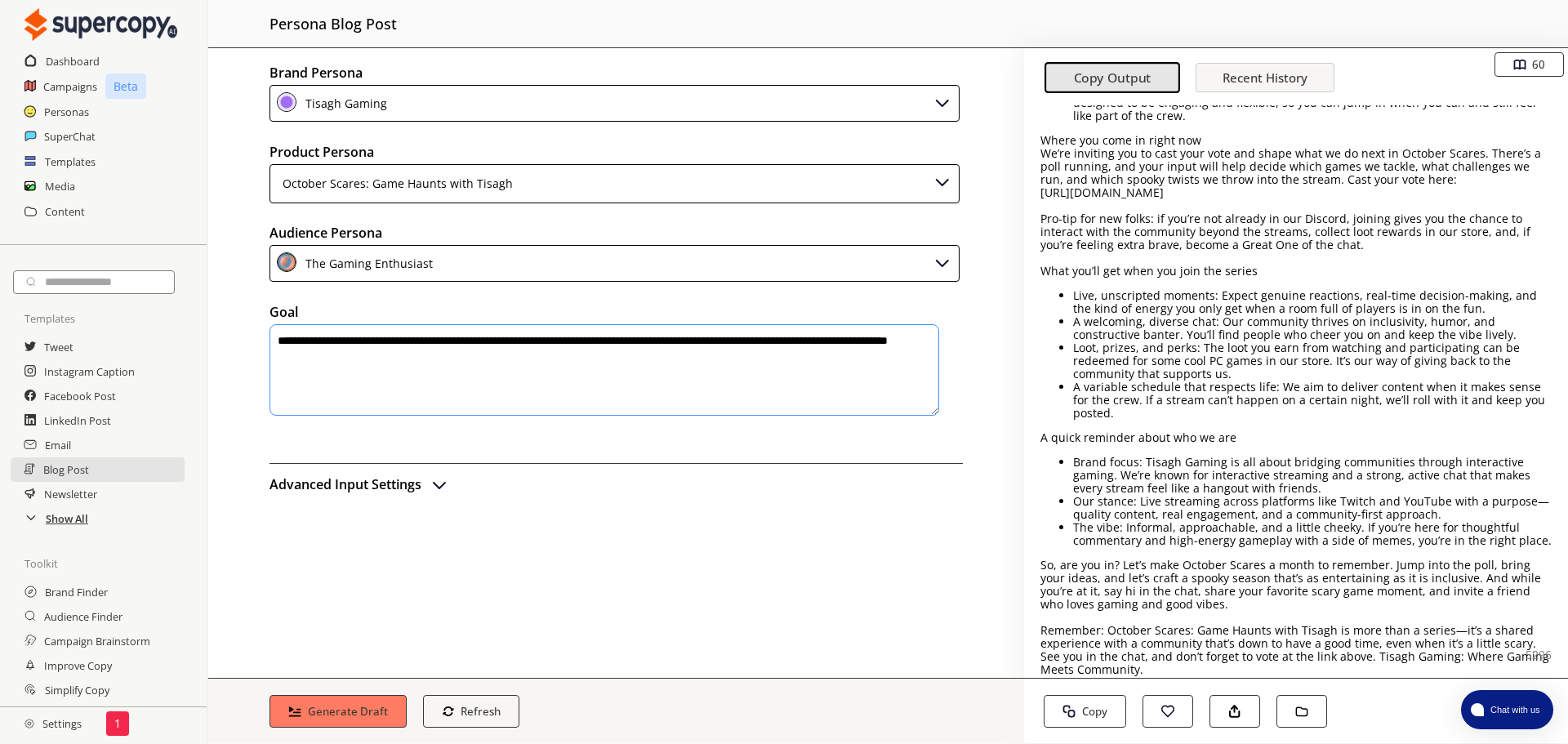
click at [46, 519] on h2 "Show All" at bounding box center [67, 518] width 42 height 24
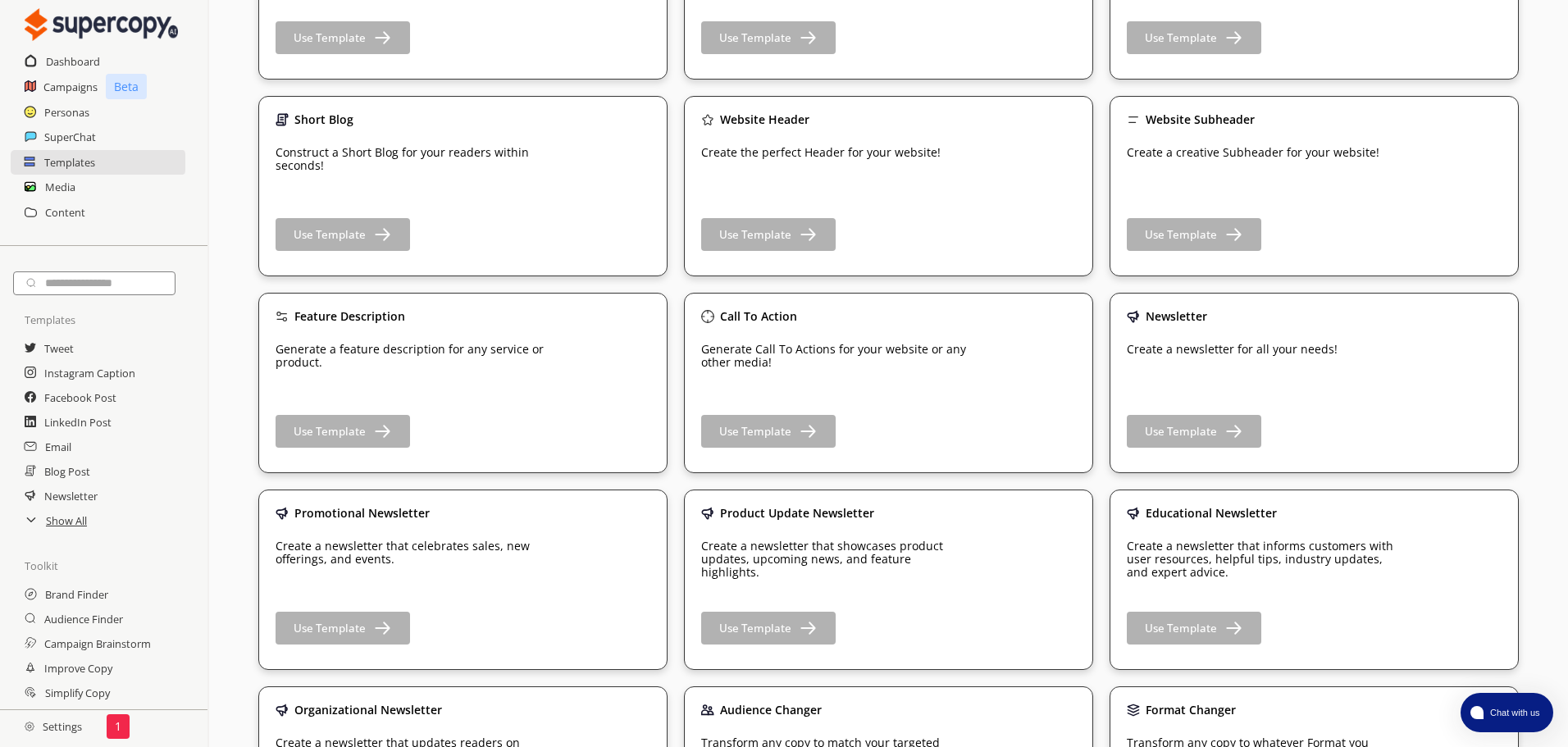
scroll to position [902, 0]
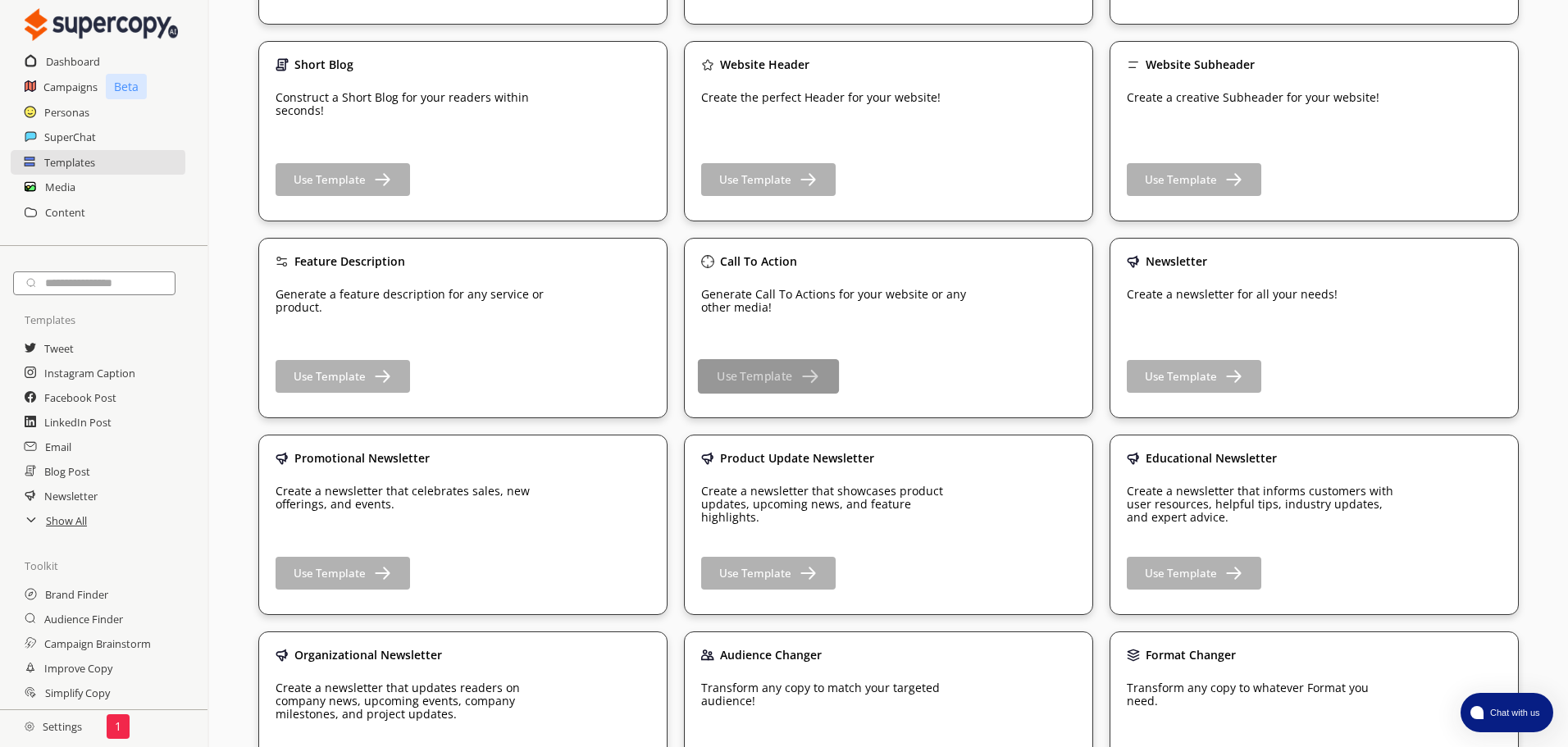
click at [759, 387] on button "Use Template" at bounding box center [768, 376] width 141 height 34
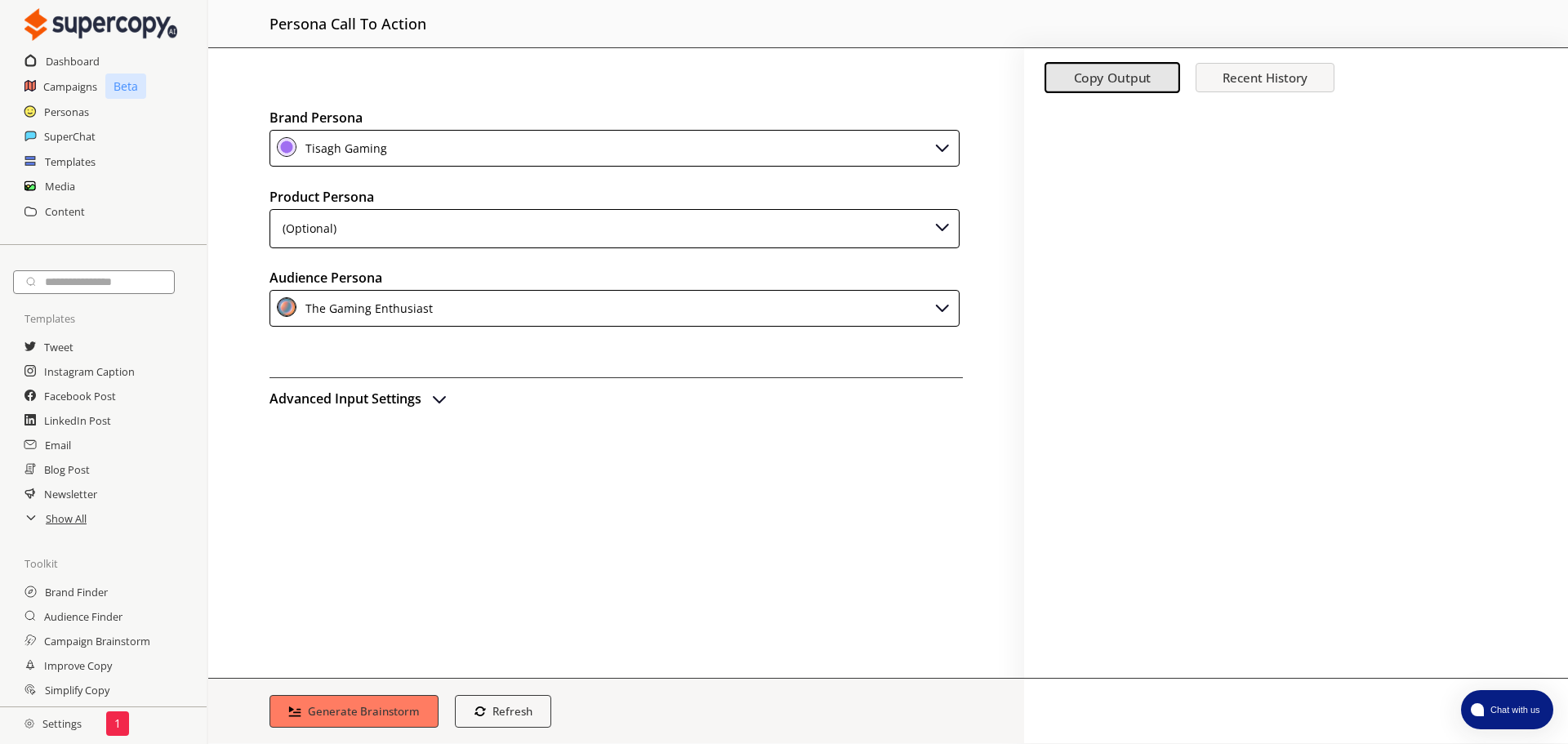
click at [324, 253] on div "(Optional)" at bounding box center [616, 230] width 693 height 44
click at [341, 245] on div "(Optional)" at bounding box center [615, 229] width 690 height 40
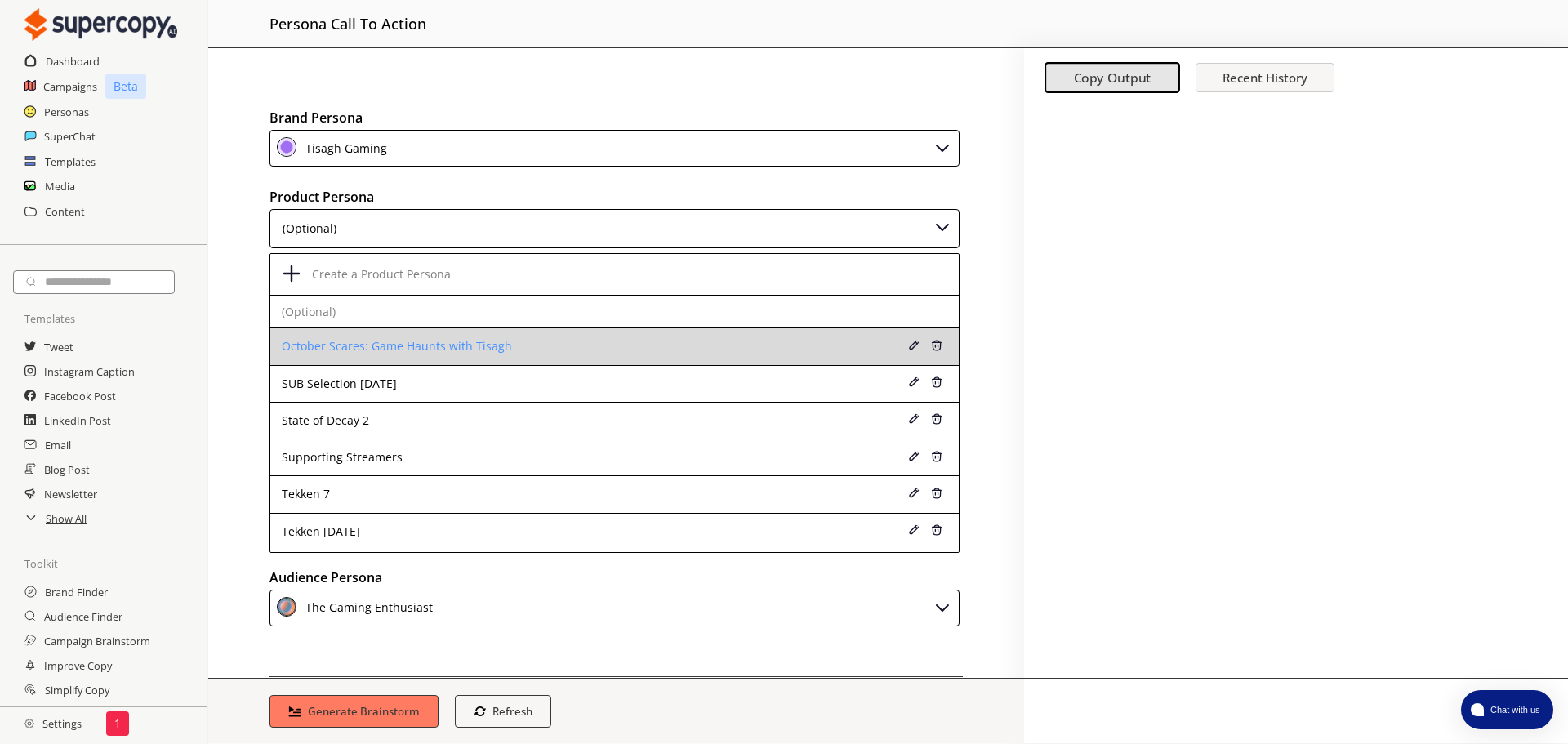
click at [375, 336] on li "October Scares: Game Haunts with Tisagh" at bounding box center [614, 346] width 689 height 37
click at [471, 336] on li "October Scares: Game Haunts with Tisagh" at bounding box center [614, 346] width 689 height 37
click at [441, 353] on div "October Scares: Game Haunts with Tisagh" at bounding box center [553, 346] width 542 height 13
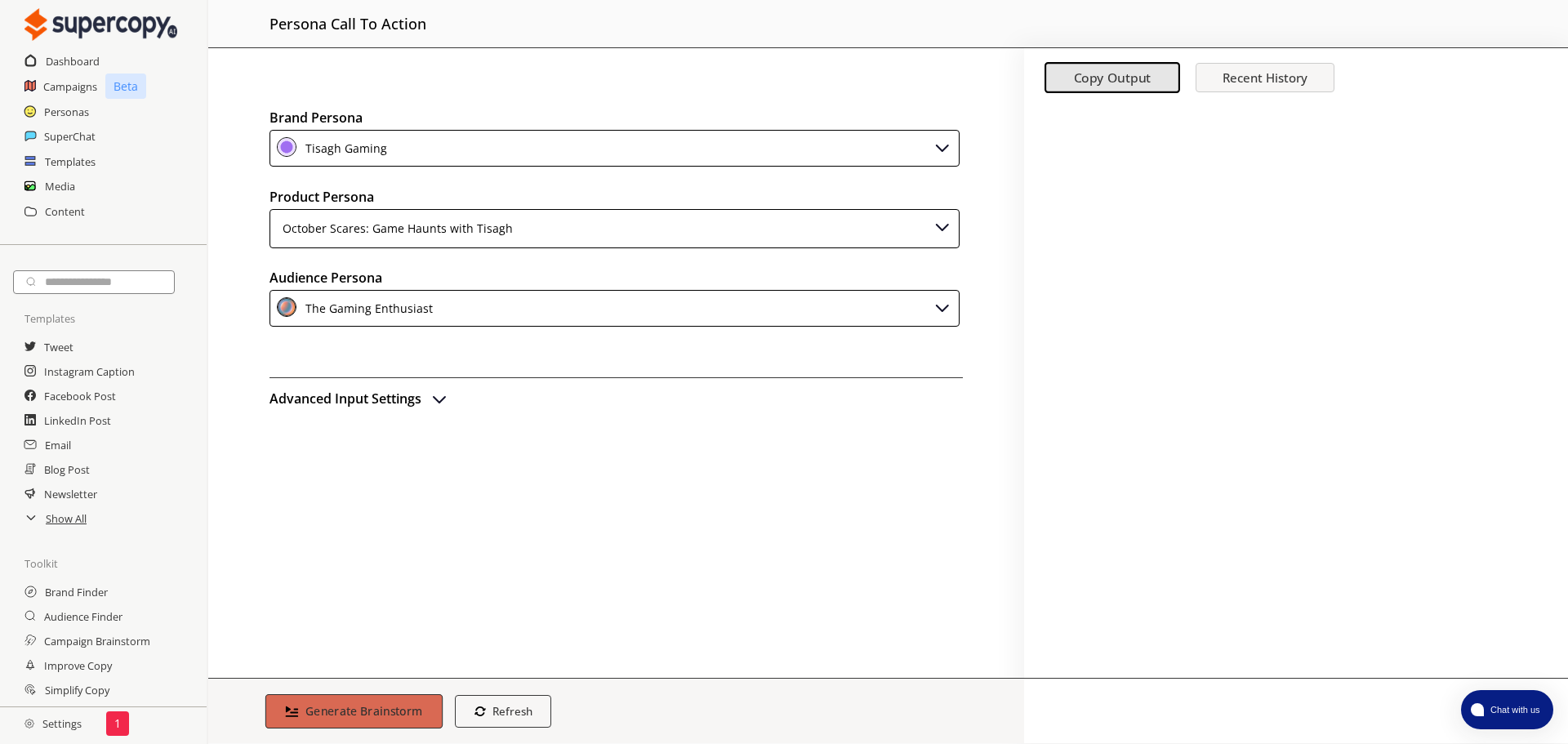
click at [353, 716] on b "Generate Brainstorm" at bounding box center [364, 711] width 118 height 15
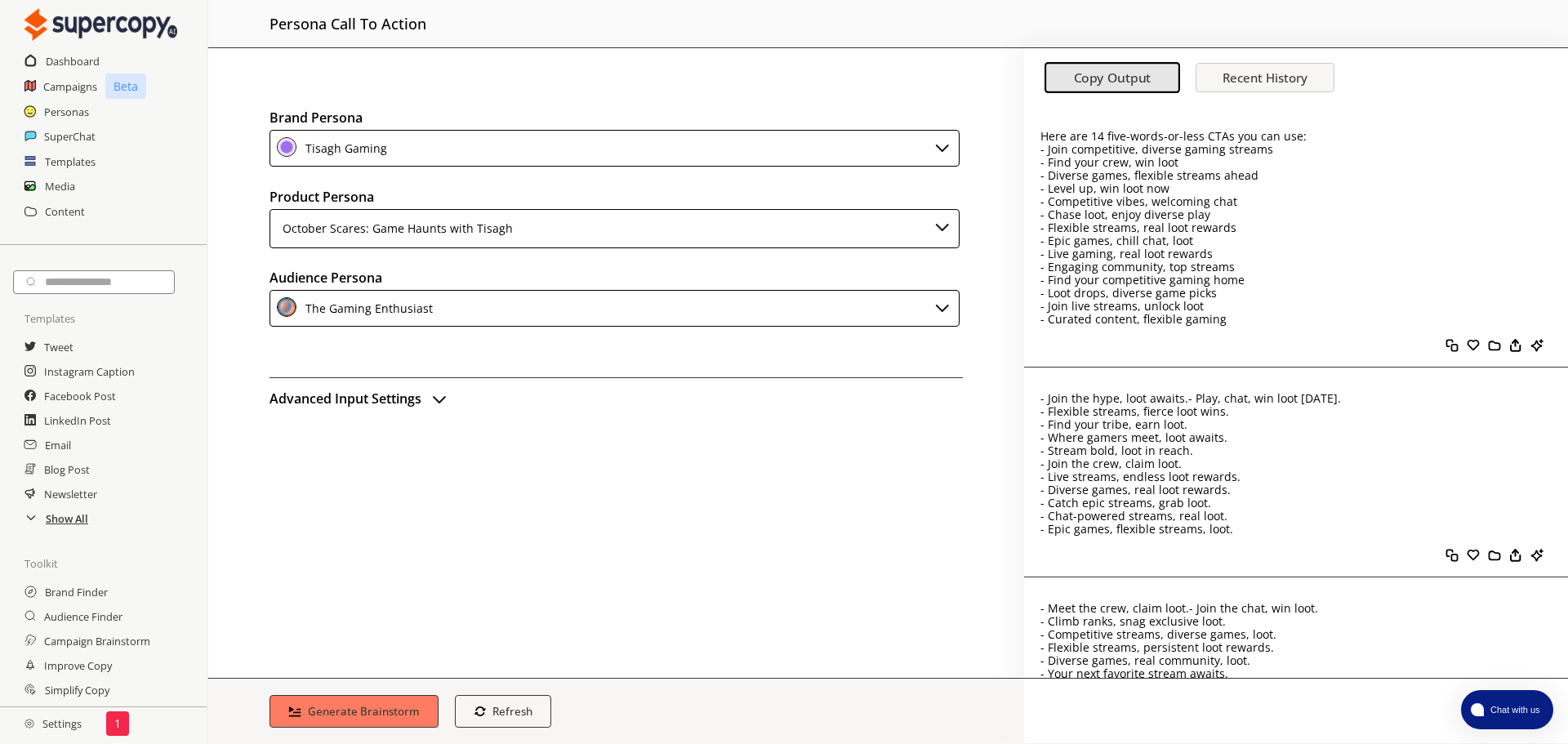
click at [71, 525] on h2 "Show All" at bounding box center [67, 518] width 42 height 24
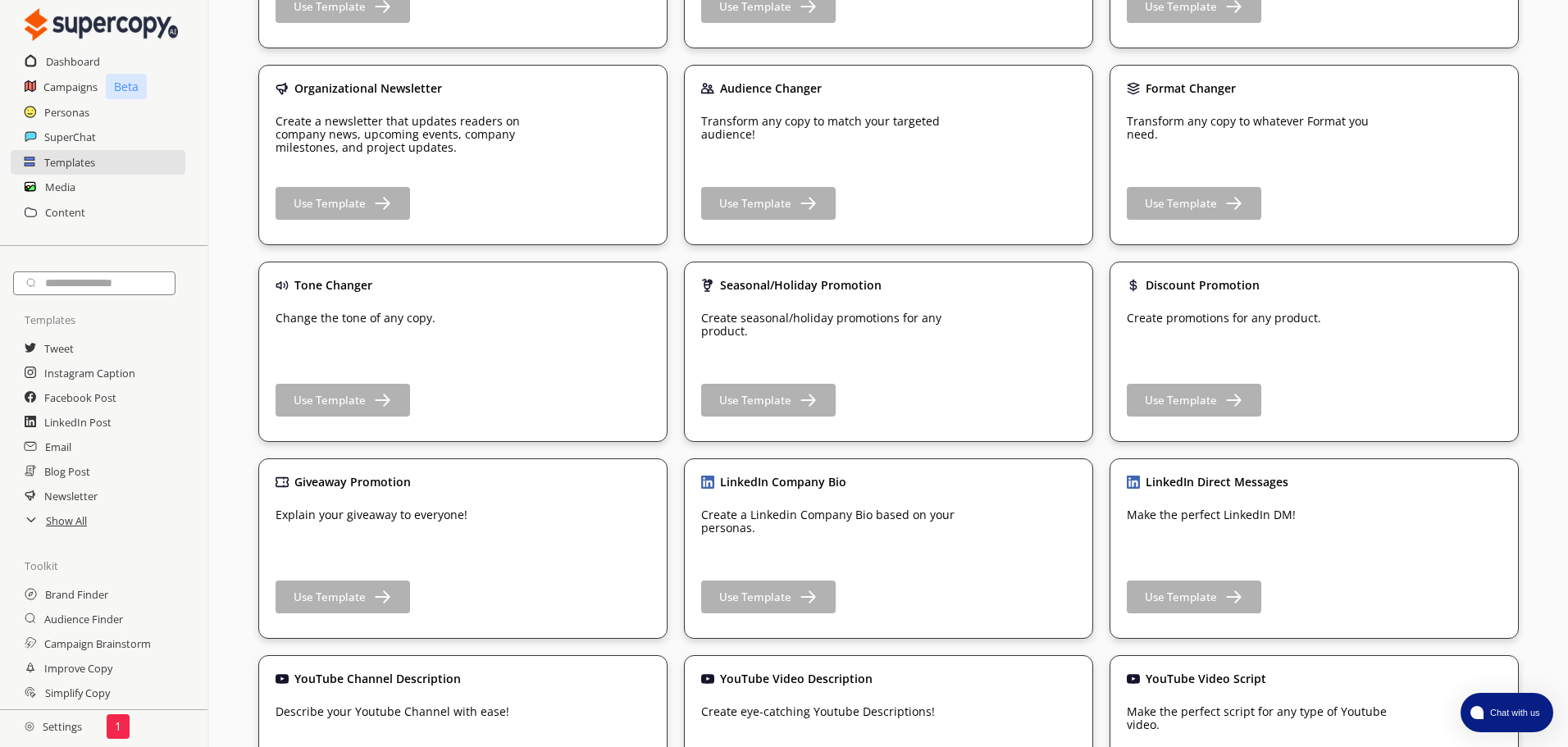
scroll to position [1476, 0]
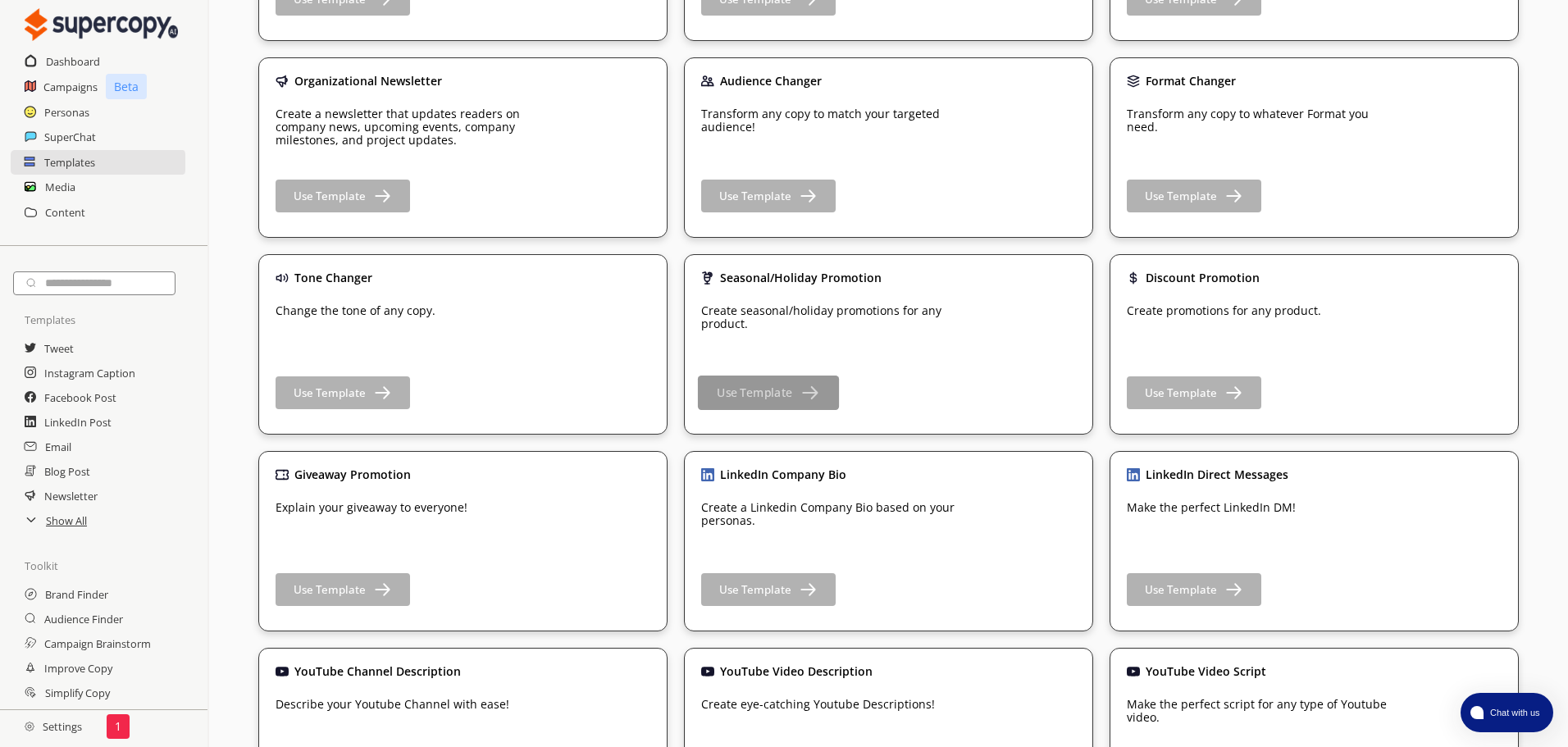
click at [799, 390] on button "Use Template" at bounding box center [768, 393] width 141 height 34
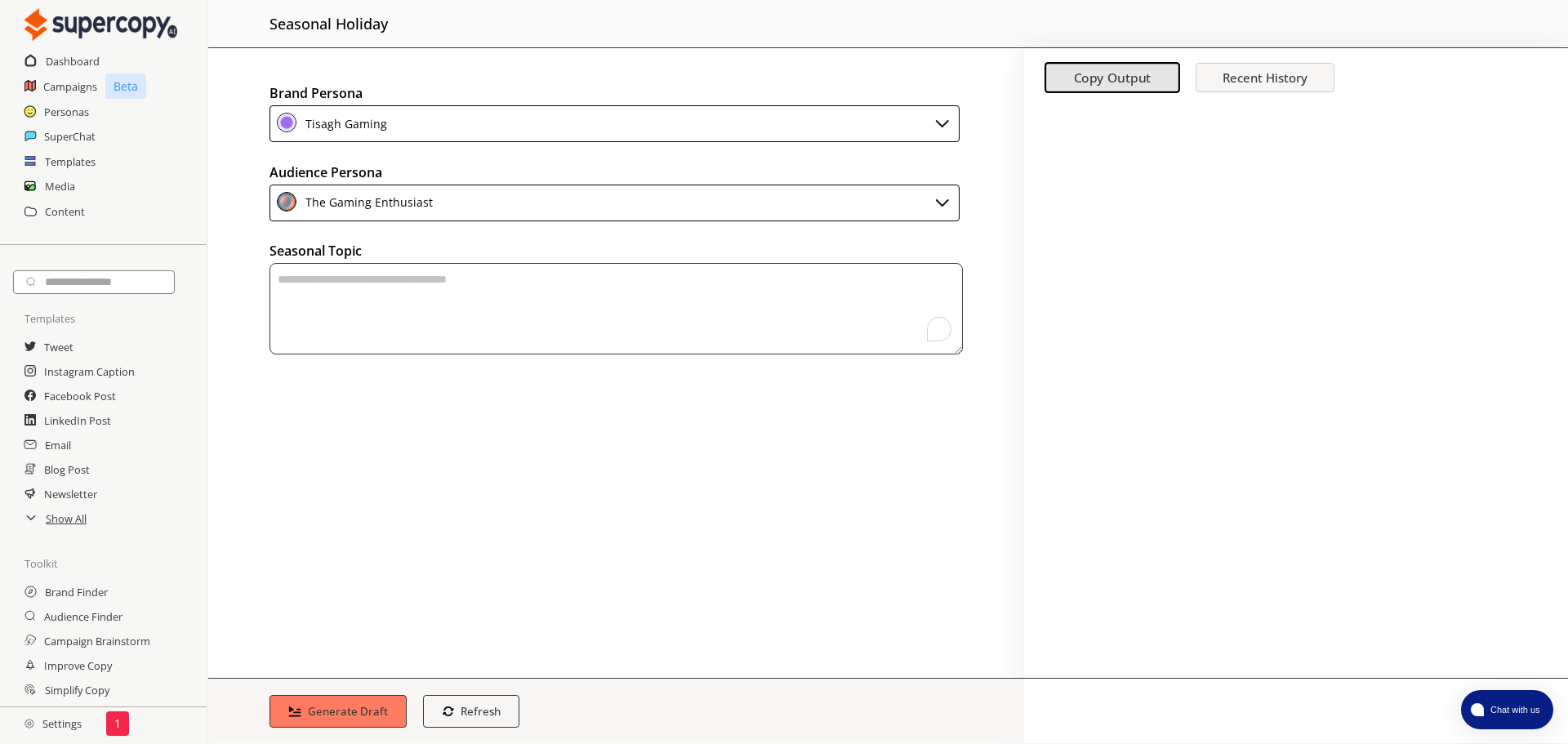
click at [570, 293] on textarea "To enrich screen reader interactions, please activate Accessibility in Grammarl…" at bounding box center [616, 309] width 693 height 91
paste textarea "**********"
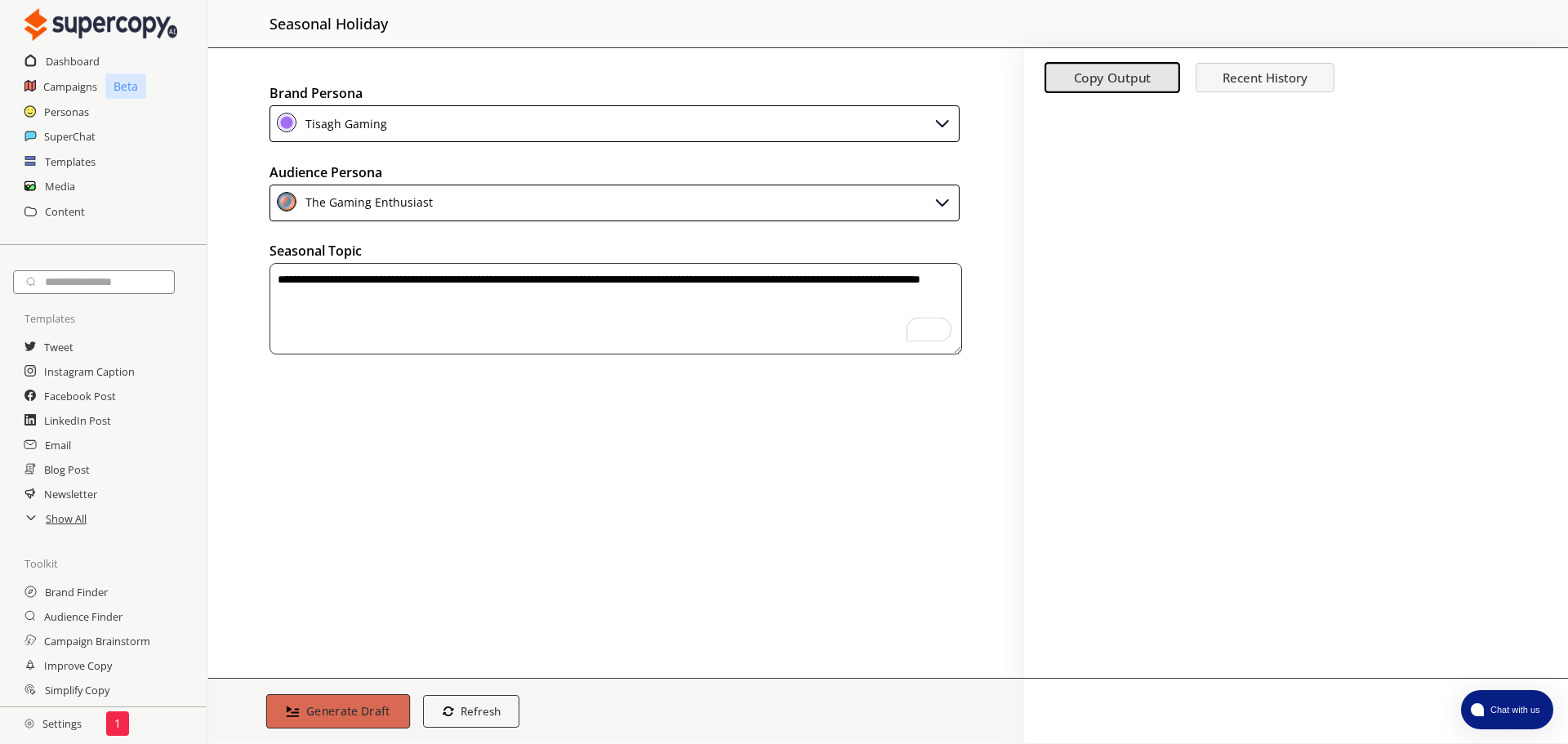
click at [349, 704] on b "Generate Draft" at bounding box center [348, 711] width 84 height 15
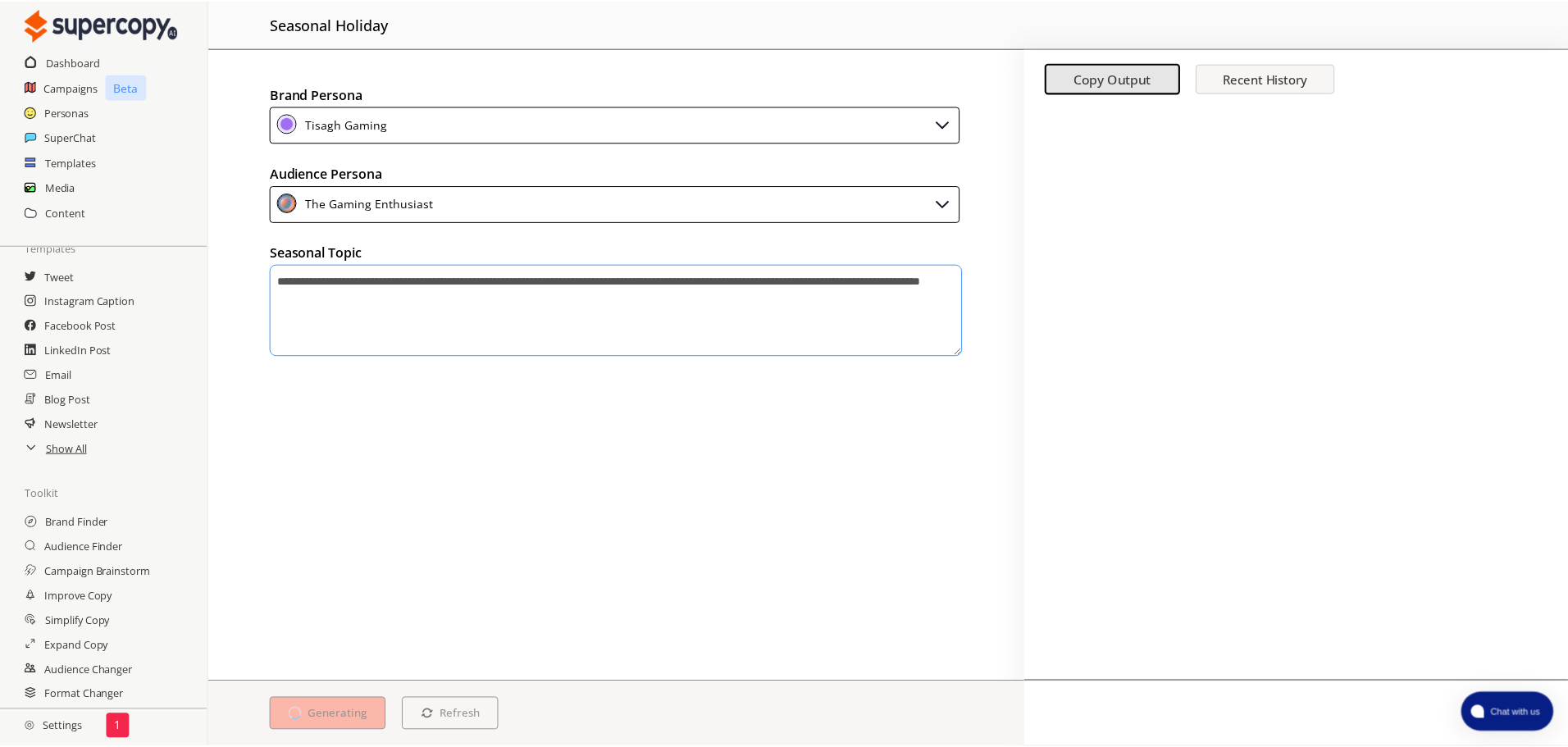
scroll to position [97, 0]
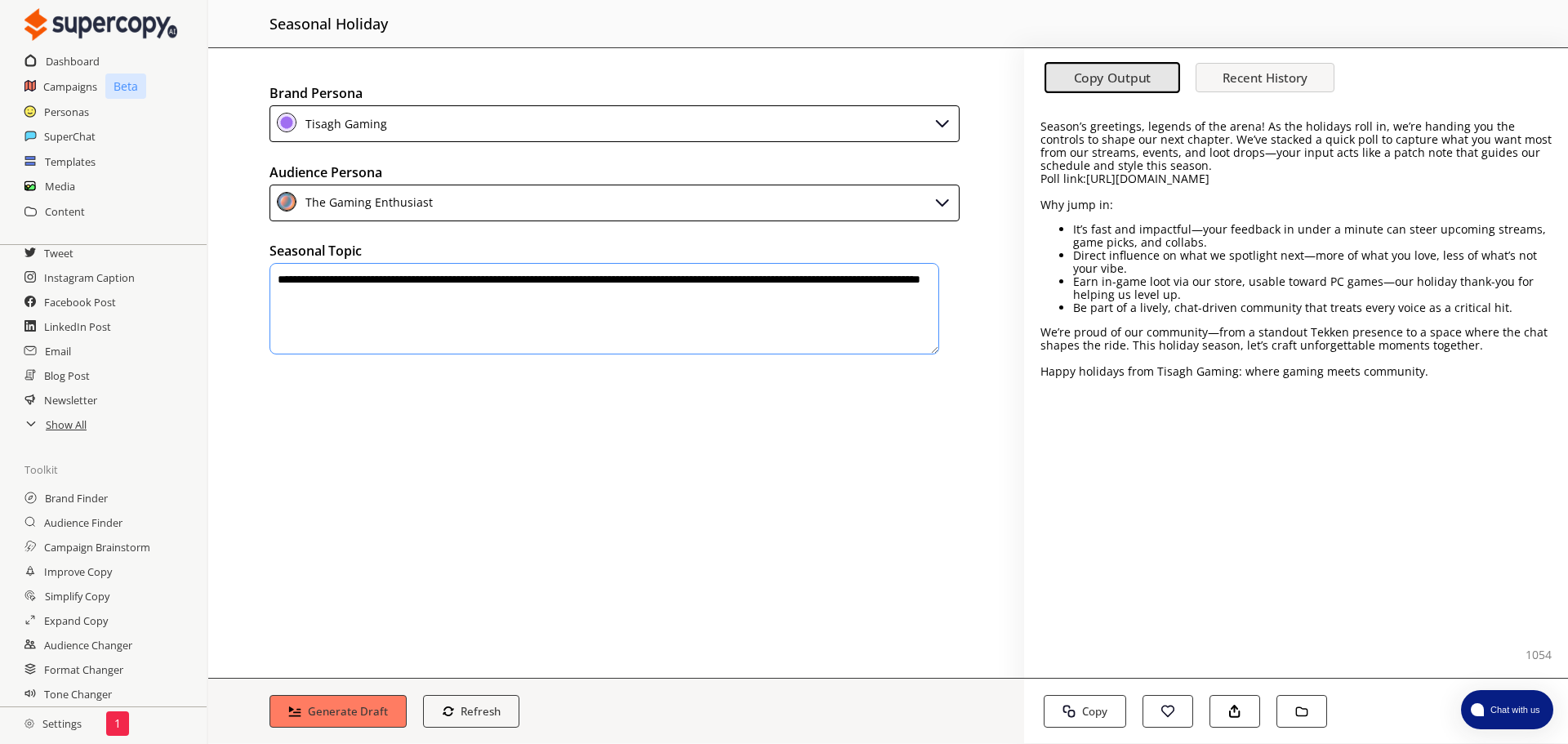
click at [311, 274] on textarea "**********" at bounding box center [605, 309] width 670 height 91
type textarea "**********"
click at [82, 424] on h2 "Show All" at bounding box center [67, 425] width 42 height 24
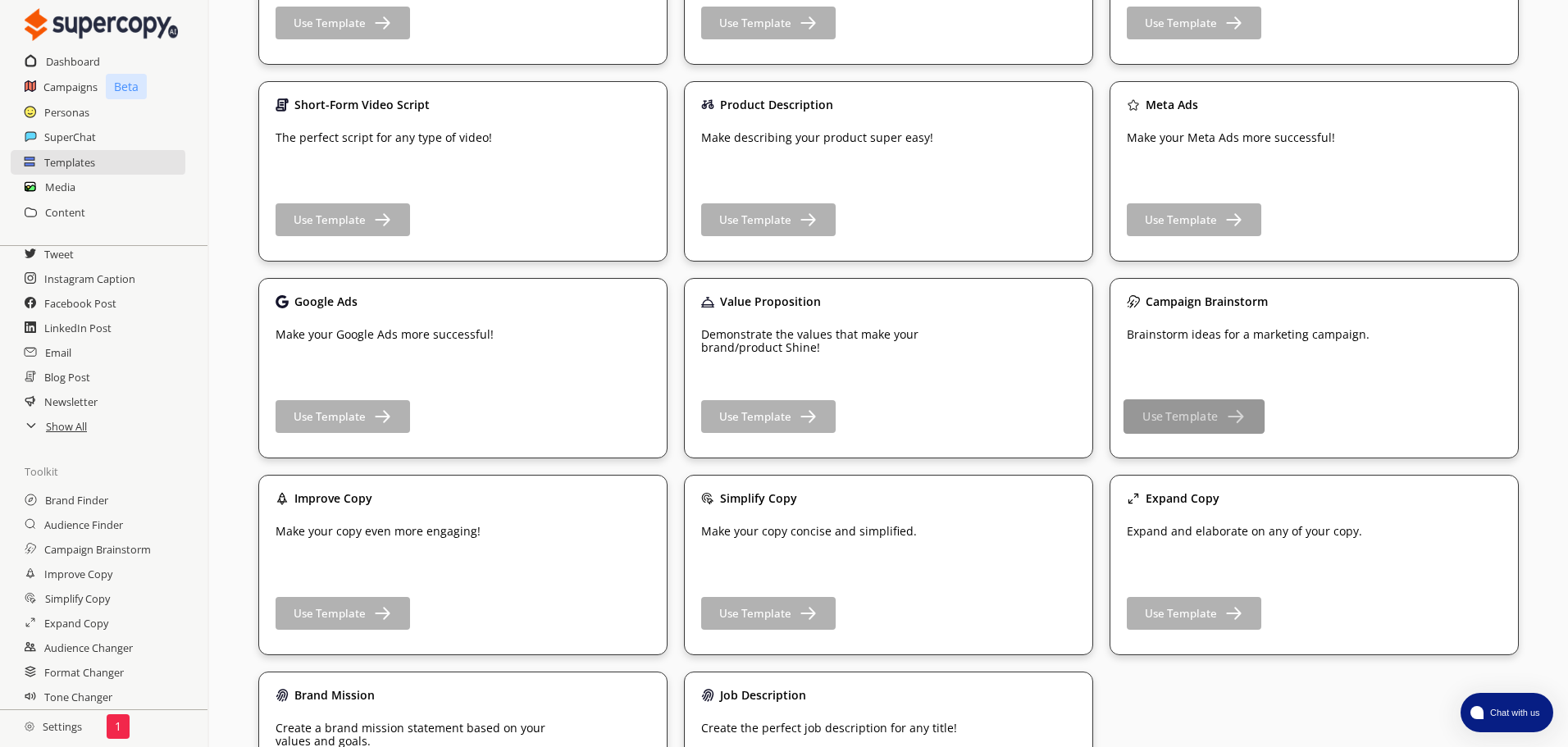
scroll to position [2181, 0]
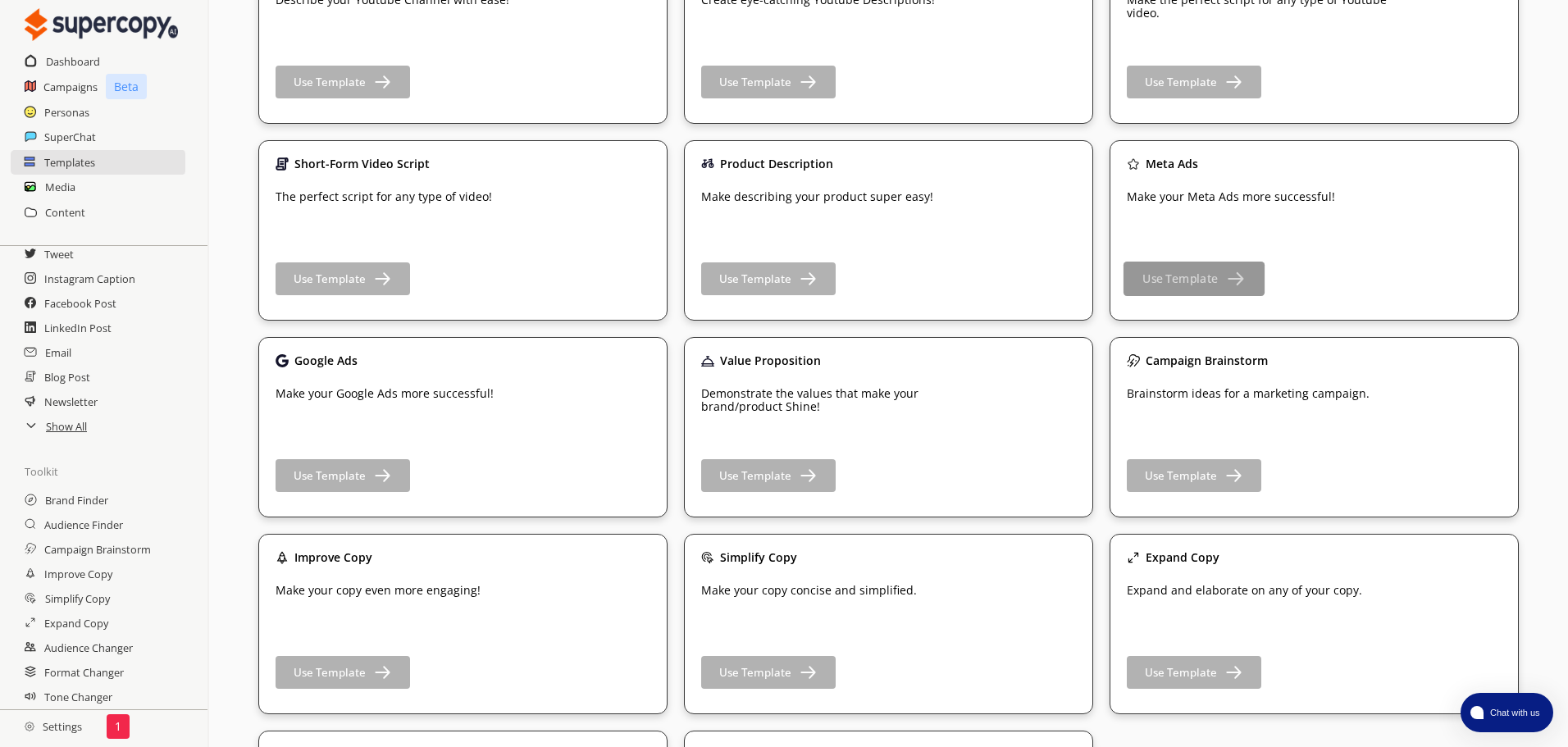
click at [1167, 284] on b "Use Template" at bounding box center [1181, 279] width 76 height 15
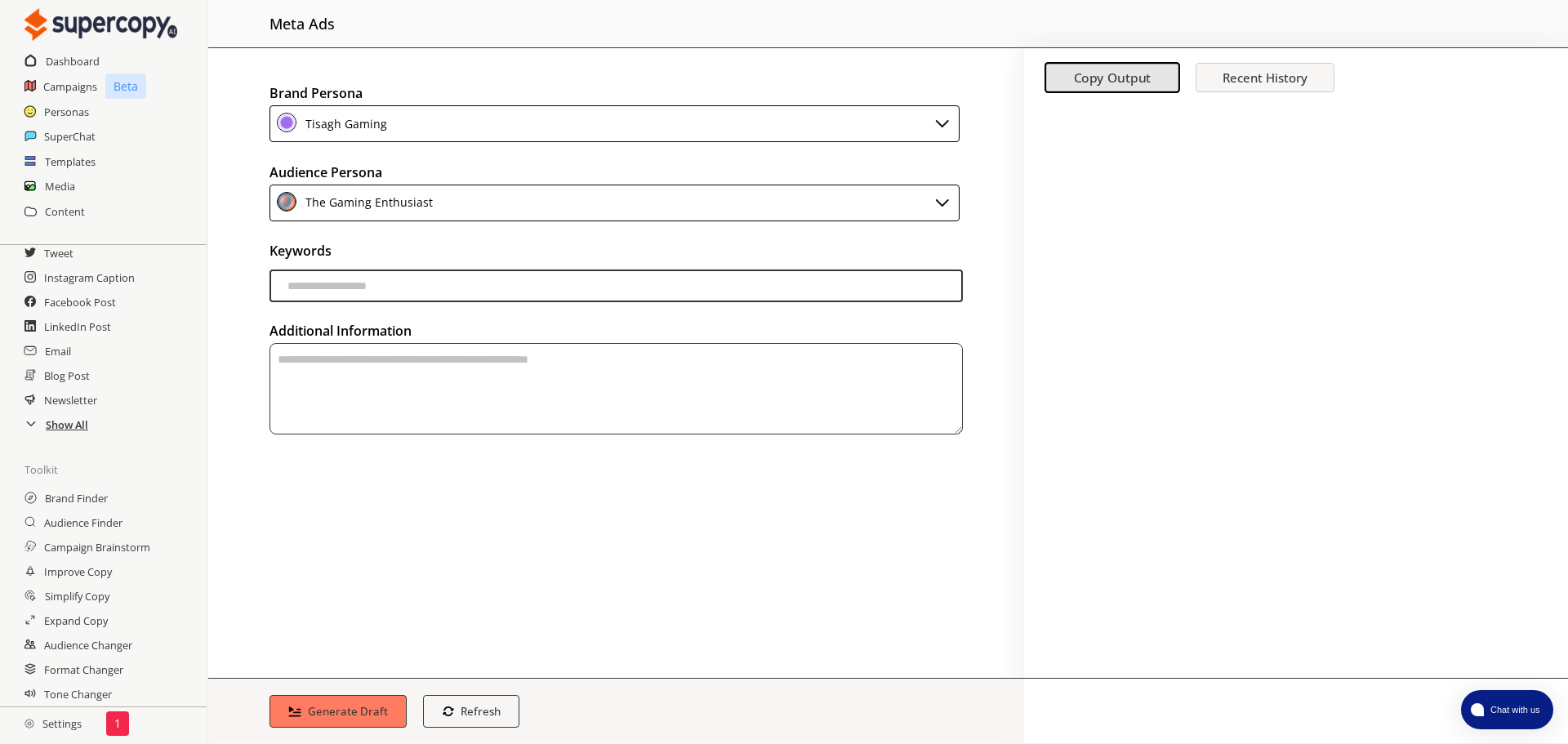
click at [59, 419] on h2 "Show All" at bounding box center [67, 425] width 42 height 24
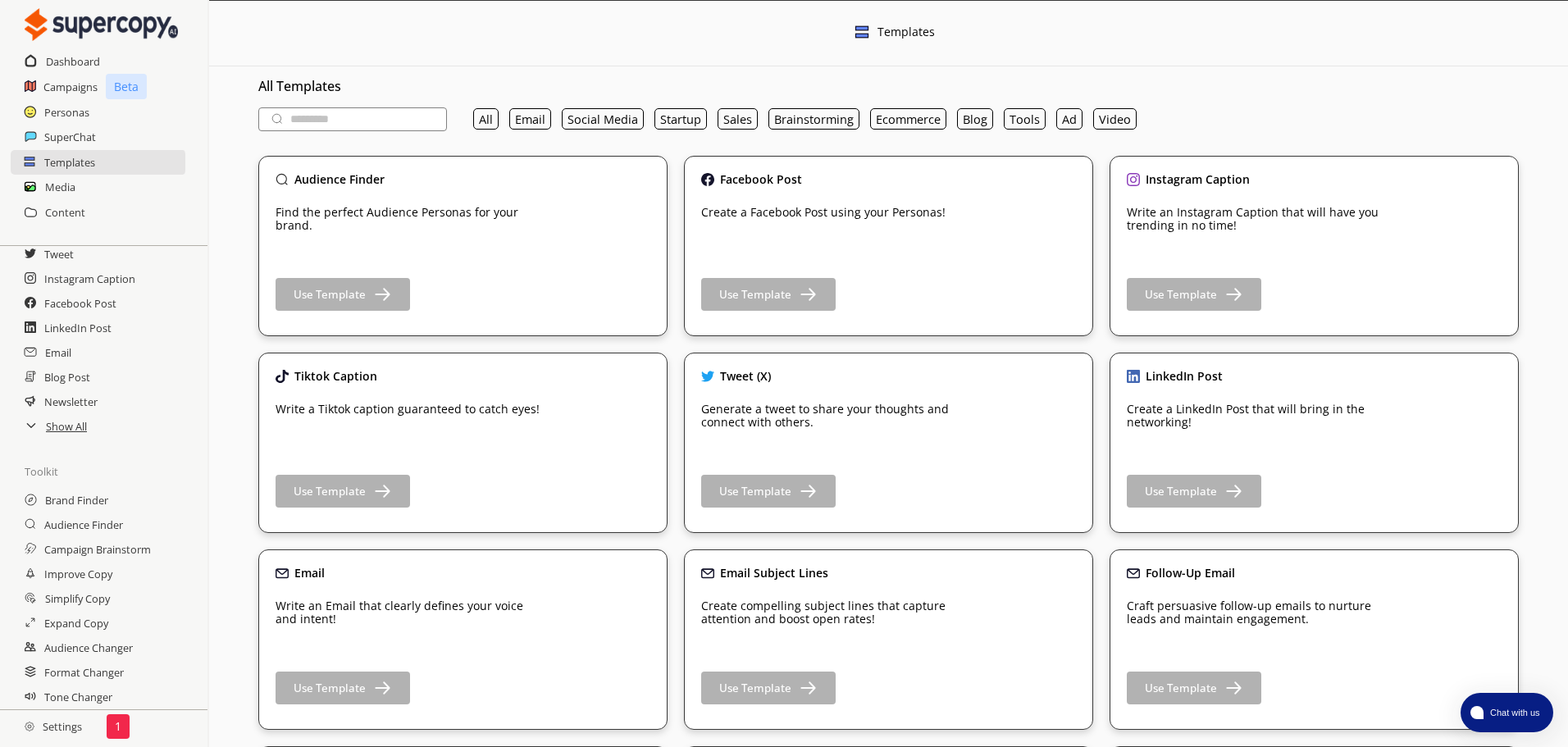
click at [56, 729] on h2 "Settings" at bounding box center [53, 726] width 107 height 33
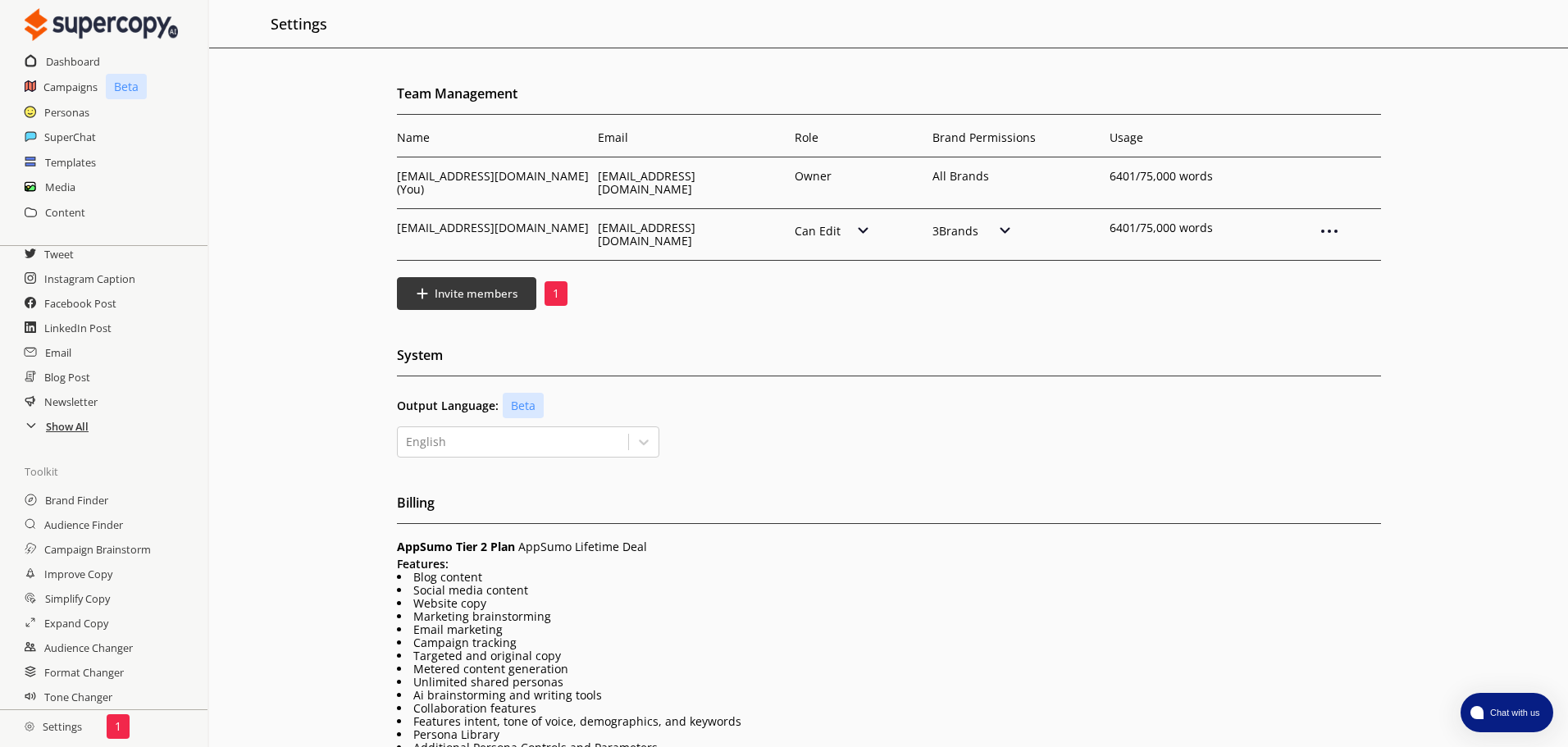
click at [75, 427] on h2 "Show All" at bounding box center [67, 427] width 43 height 25
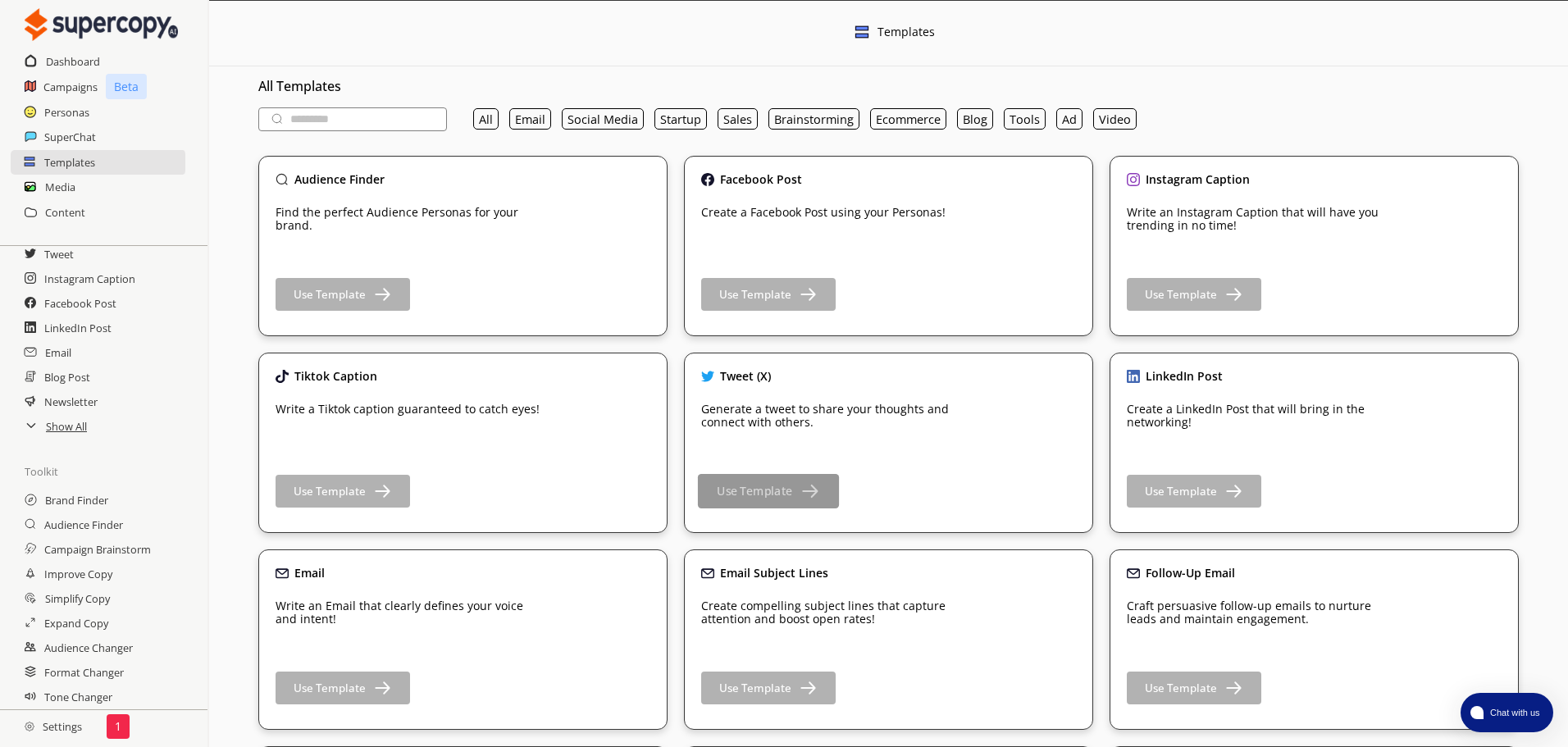
click at [725, 492] on b "Use Template" at bounding box center [755, 491] width 76 height 15
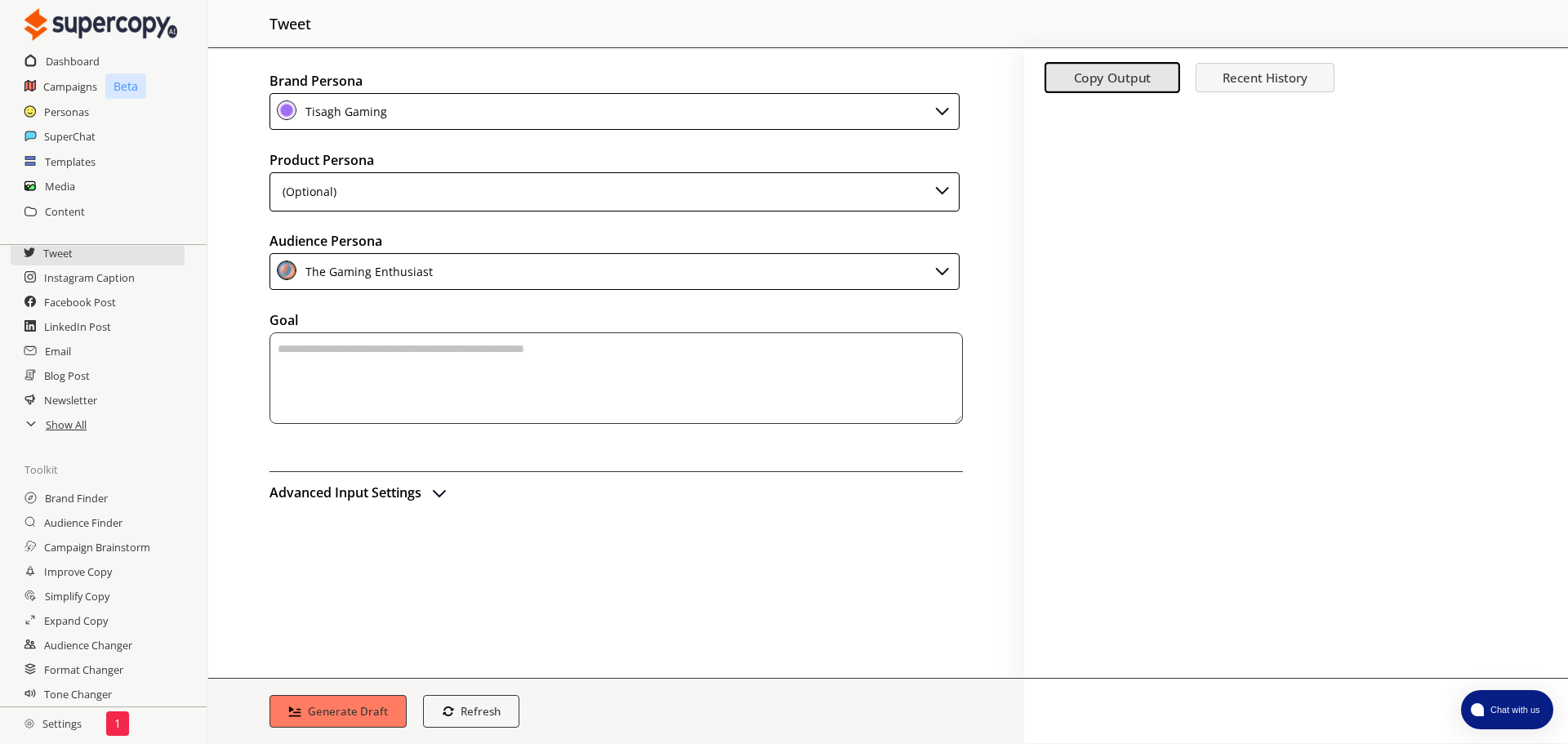
click at [415, 189] on div "(Optional)" at bounding box center [615, 192] width 690 height 40
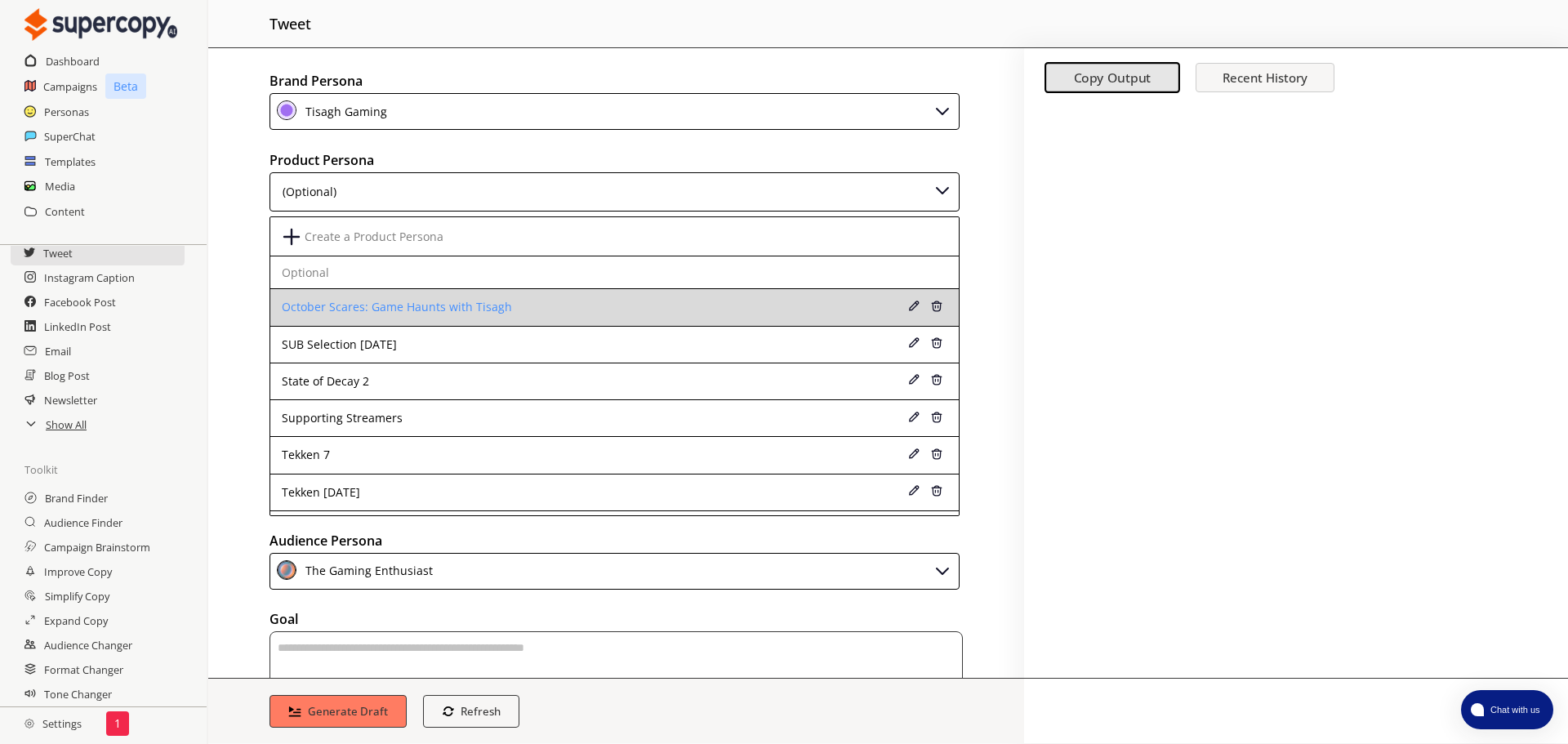
click at [347, 306] on div "October Scares: Game Haunts with Tisagh" at bounding box center [553, 308] width 542 height 13
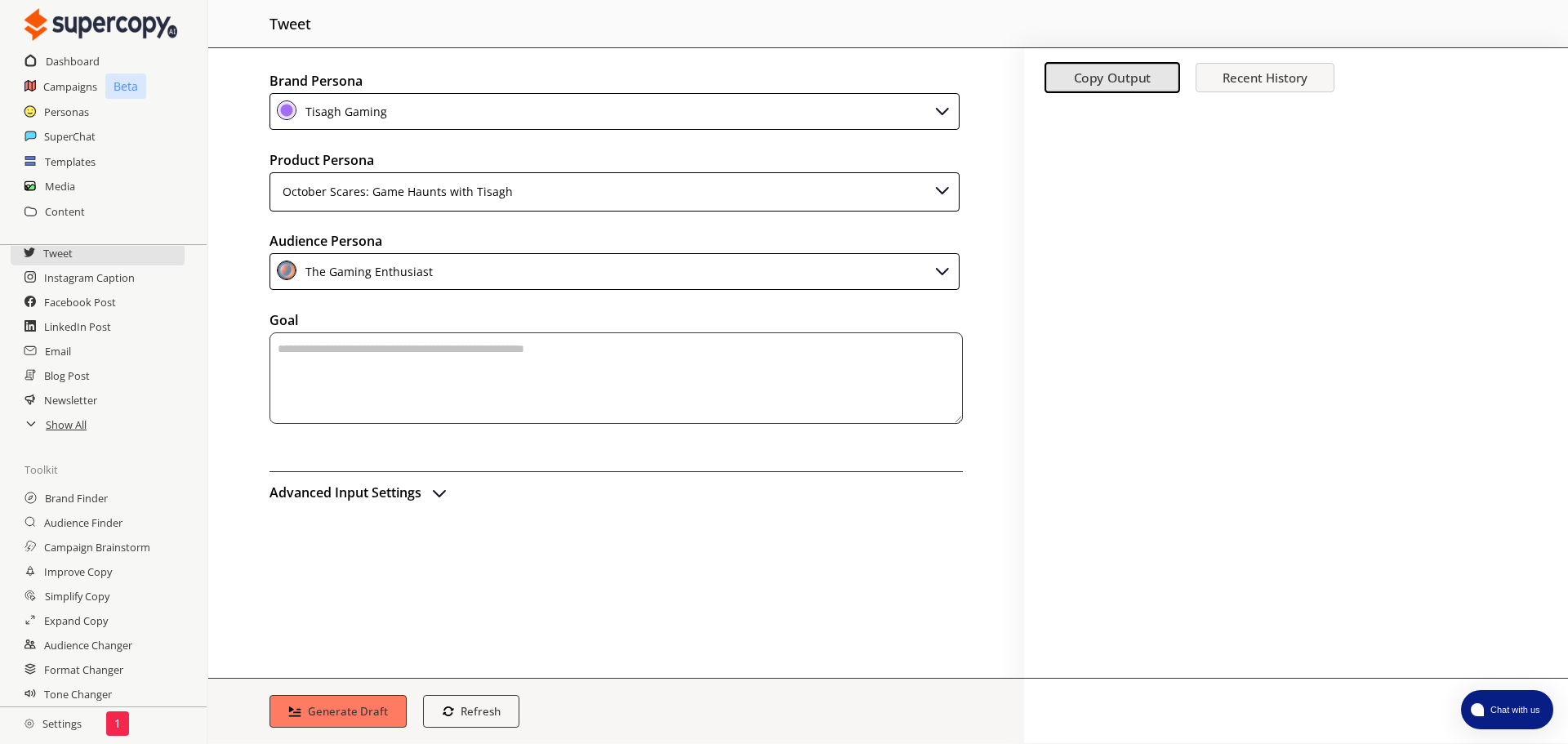
click at [363, 364] on textarea "textarea-textarea" at bounding box center [616, 377] width 693 height 91
paste textarea "**********"
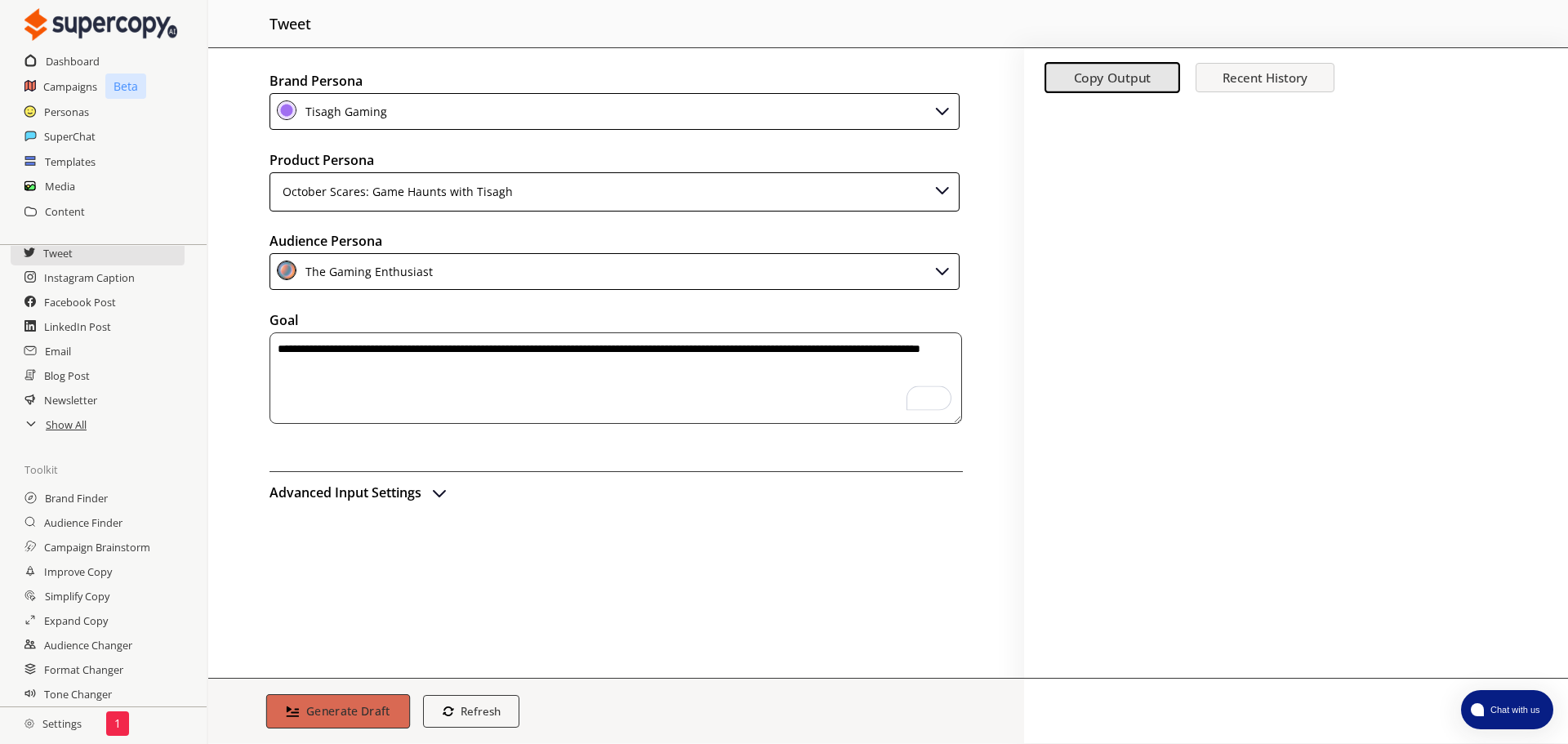
type textarea "**********"
click at [374, 700] on button "Generate Draft" at bounding box center [338, 711] width 144 height 34
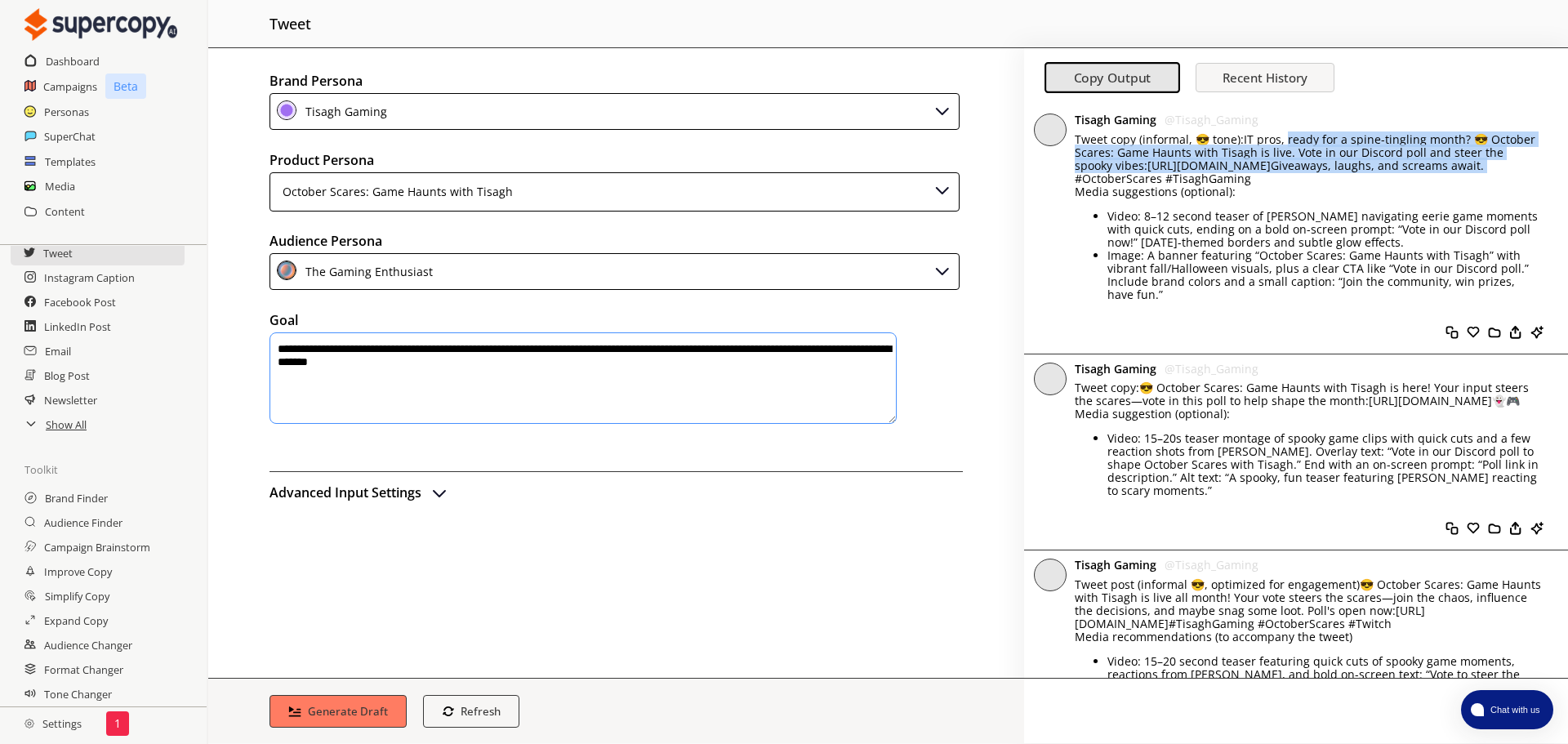
drag, startPoint x: 1213, startPoint y: 177, endPoint x: 1219, endPoint y: 139, distance: 38.5
click at [1219, 139] on p "Tweet copy (informal, 😎 tone):IT pros, ready for a spine-tingling month? 😎 Octo…" at bounding box center [1309, 160] width 468 height 53
copy p "[PERSON_NAME] for a spine-tingling month? 😎 October Scares: Game Haunts with Ti…"
